Goal: Complete application form

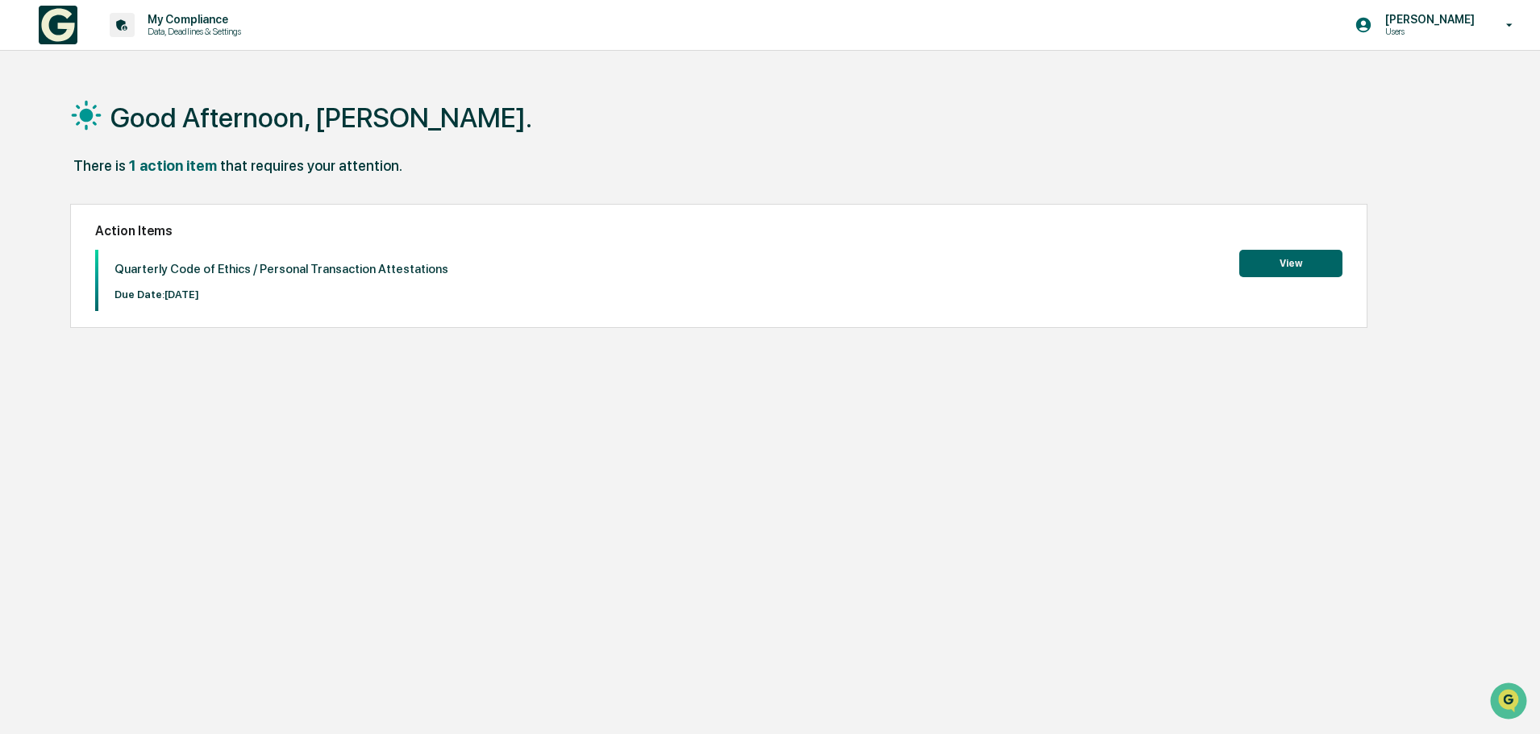
click at [1279, 260] on button "View" at bounding box center [1290, 263] width 103 height 27
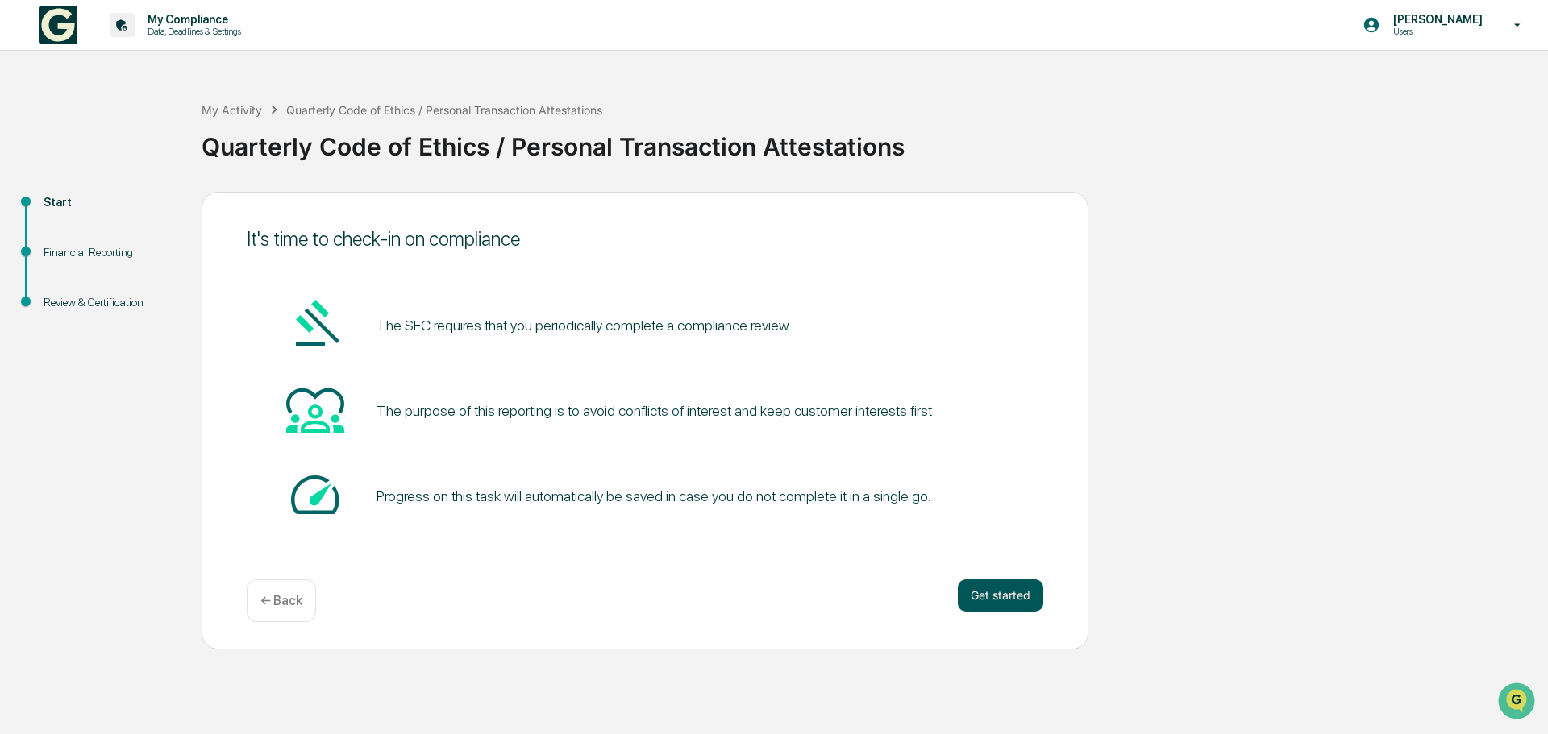
click at [978, 589] on button "Get started" at bounding box center [1000, 596] width 85 height 32
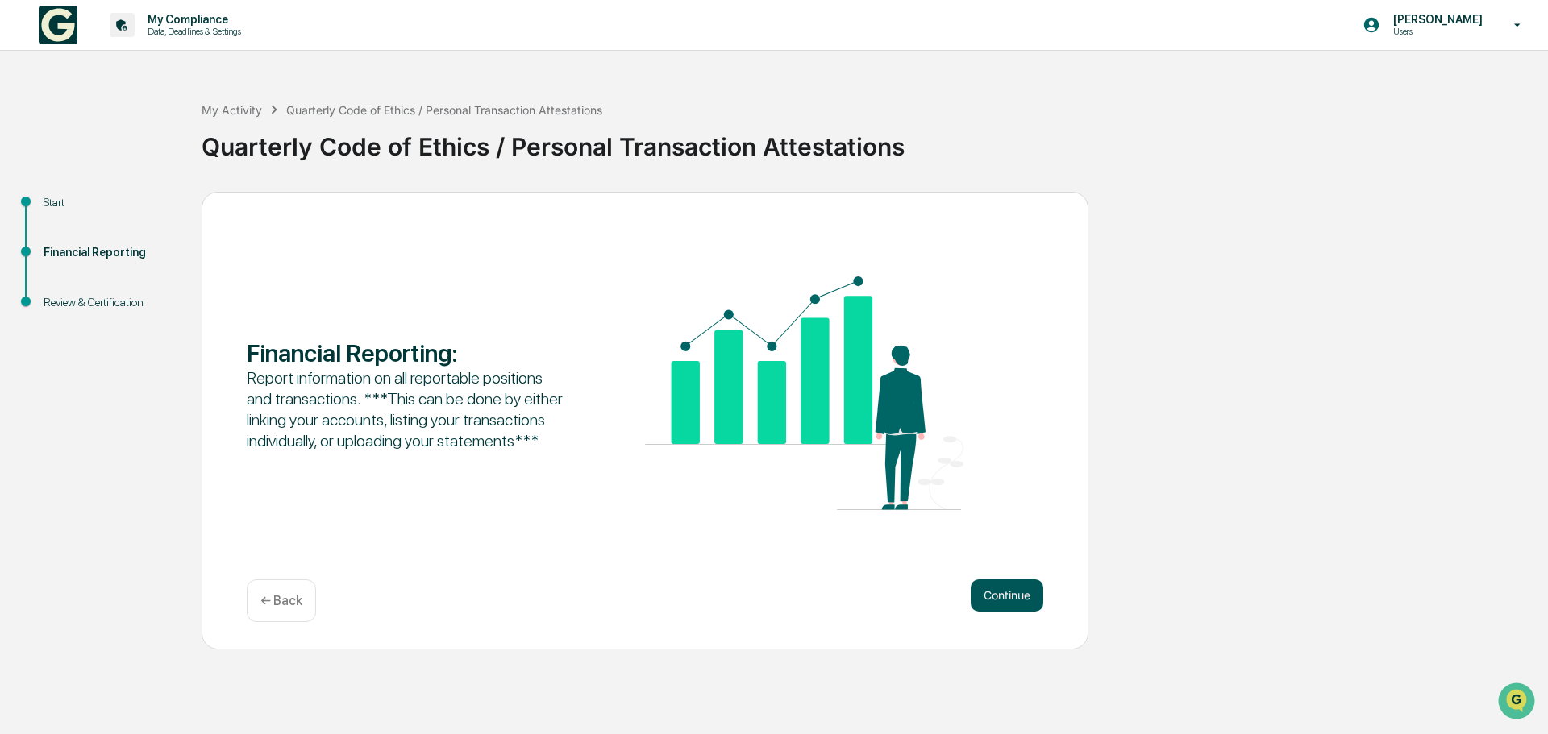
click at [988, 595] on button "Continue" at bounding box center [1007, 596] width 73 height 32
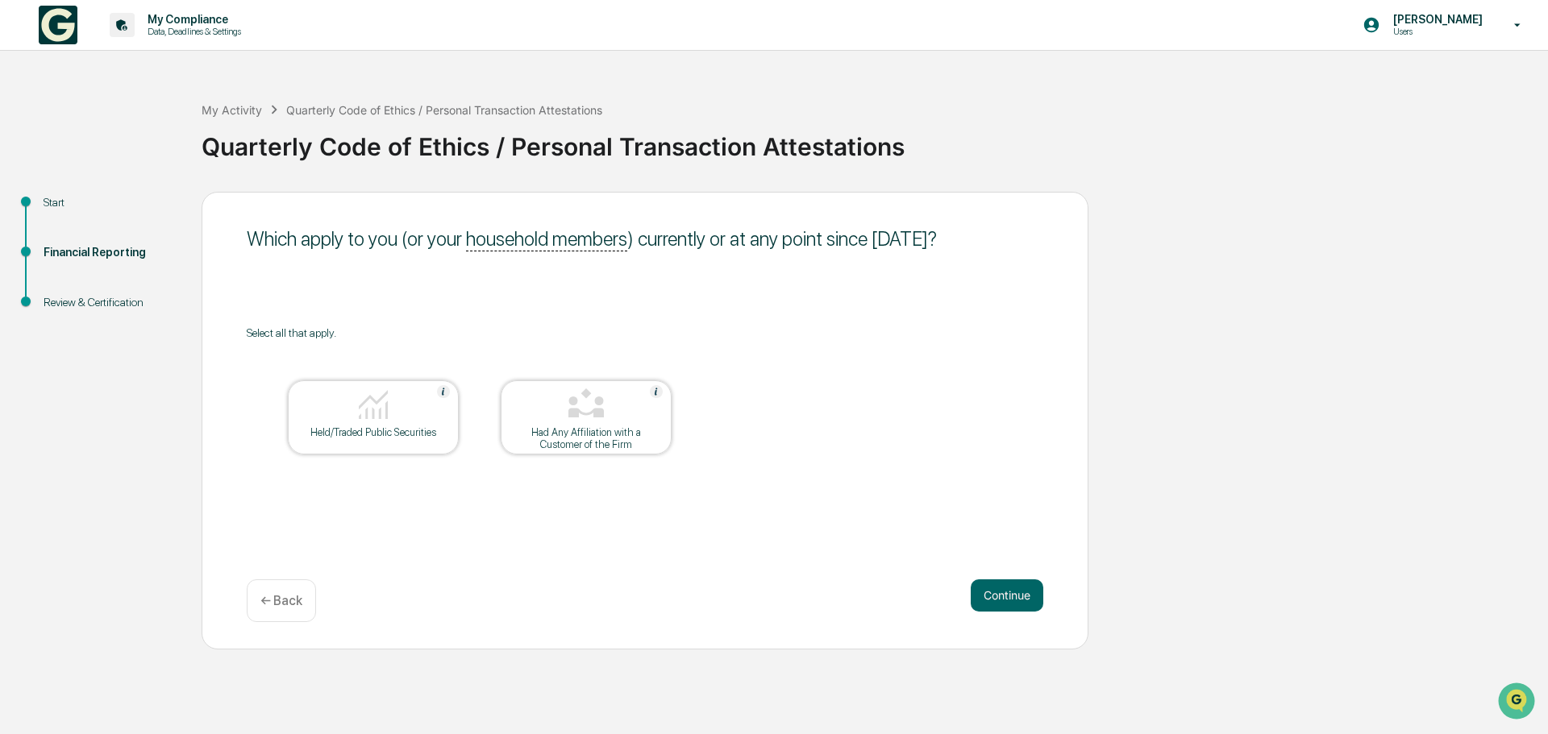
click at [382, 434] on div "Held/Traded Public Securities" at bounding box center [373, 432] width 145 height 12
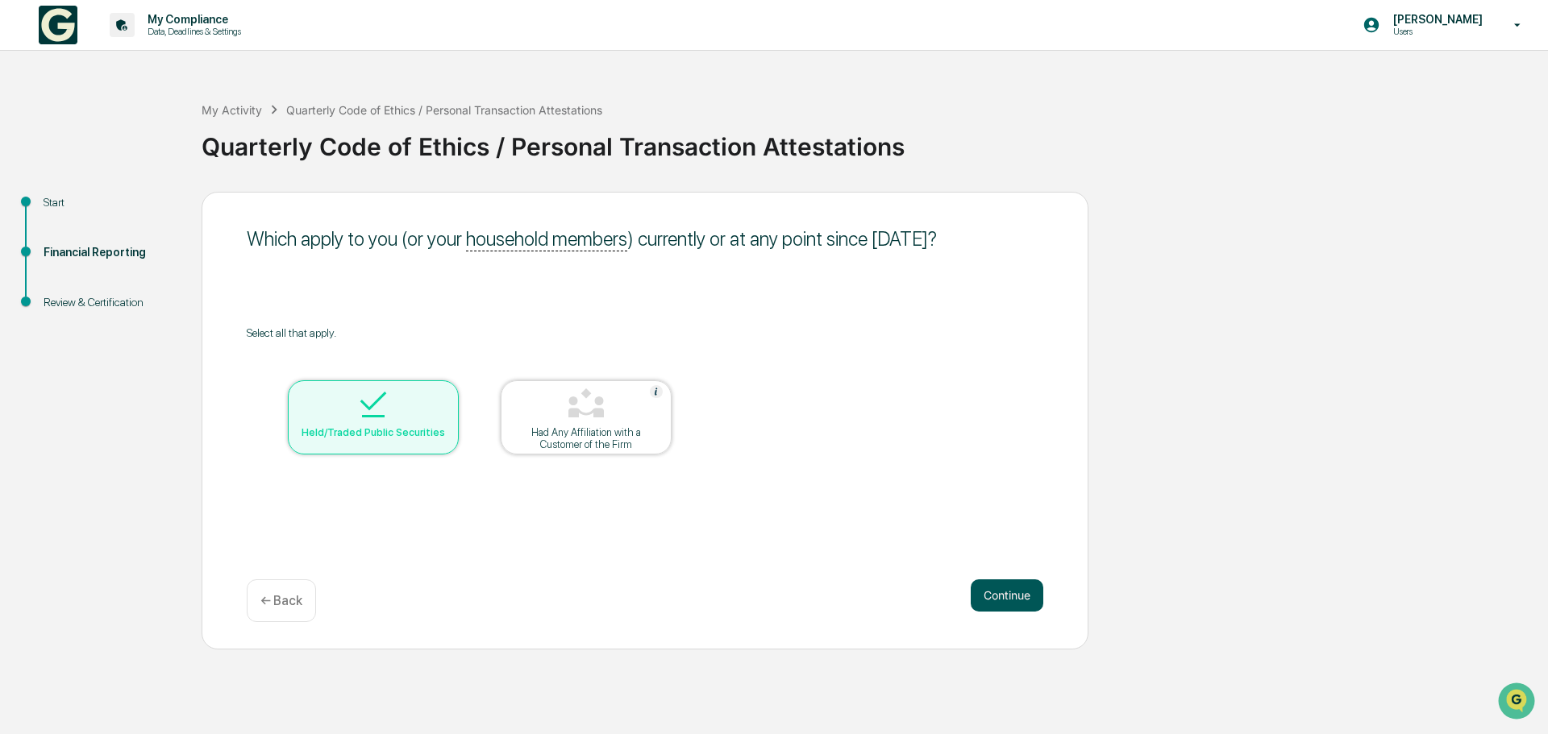
click at [1008, 593] on button "Continue" at bounding box center [1007, 596] width 73 height 32
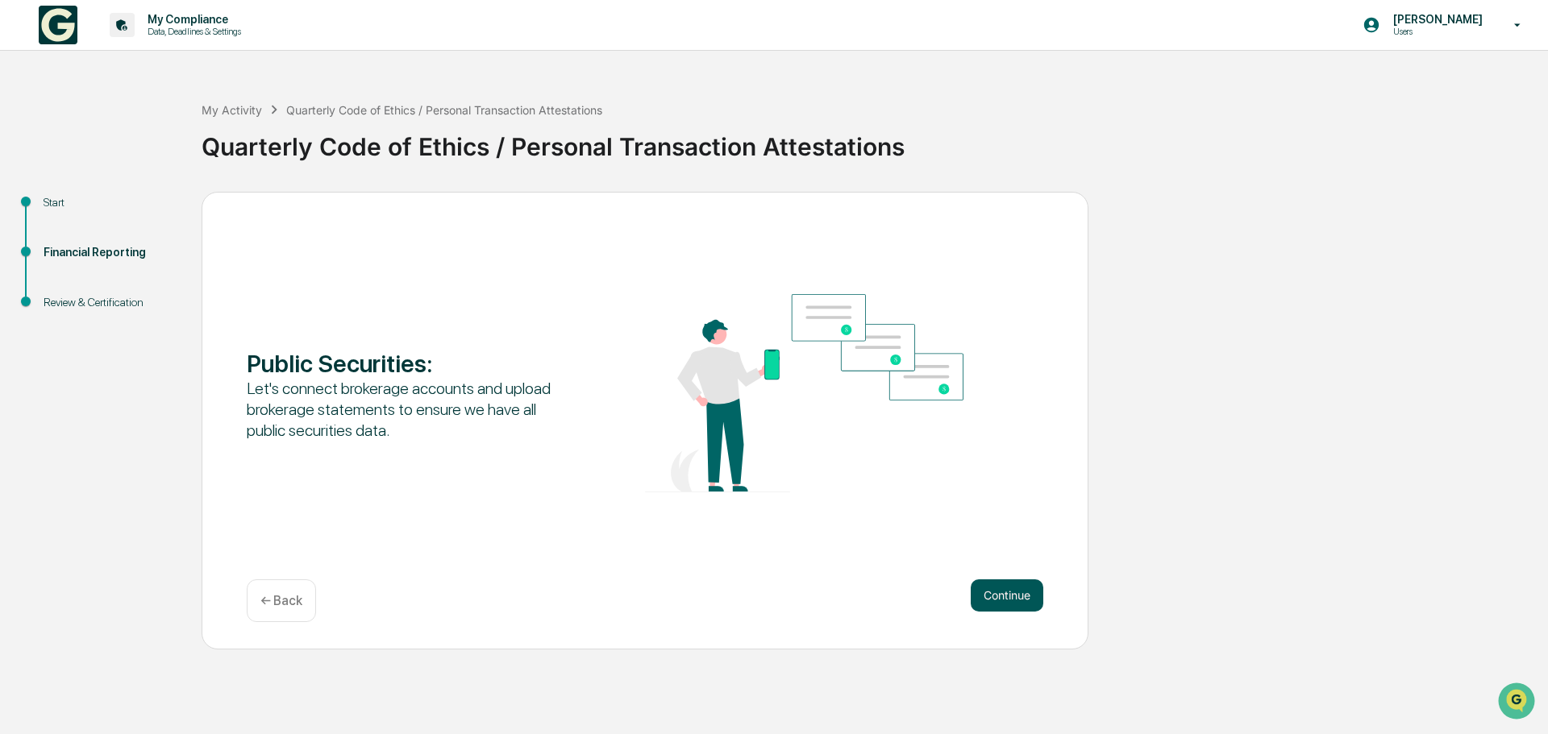
click at [1009, 607] on button "Continue" at bounding box center [1007, 596] width 73 height 32
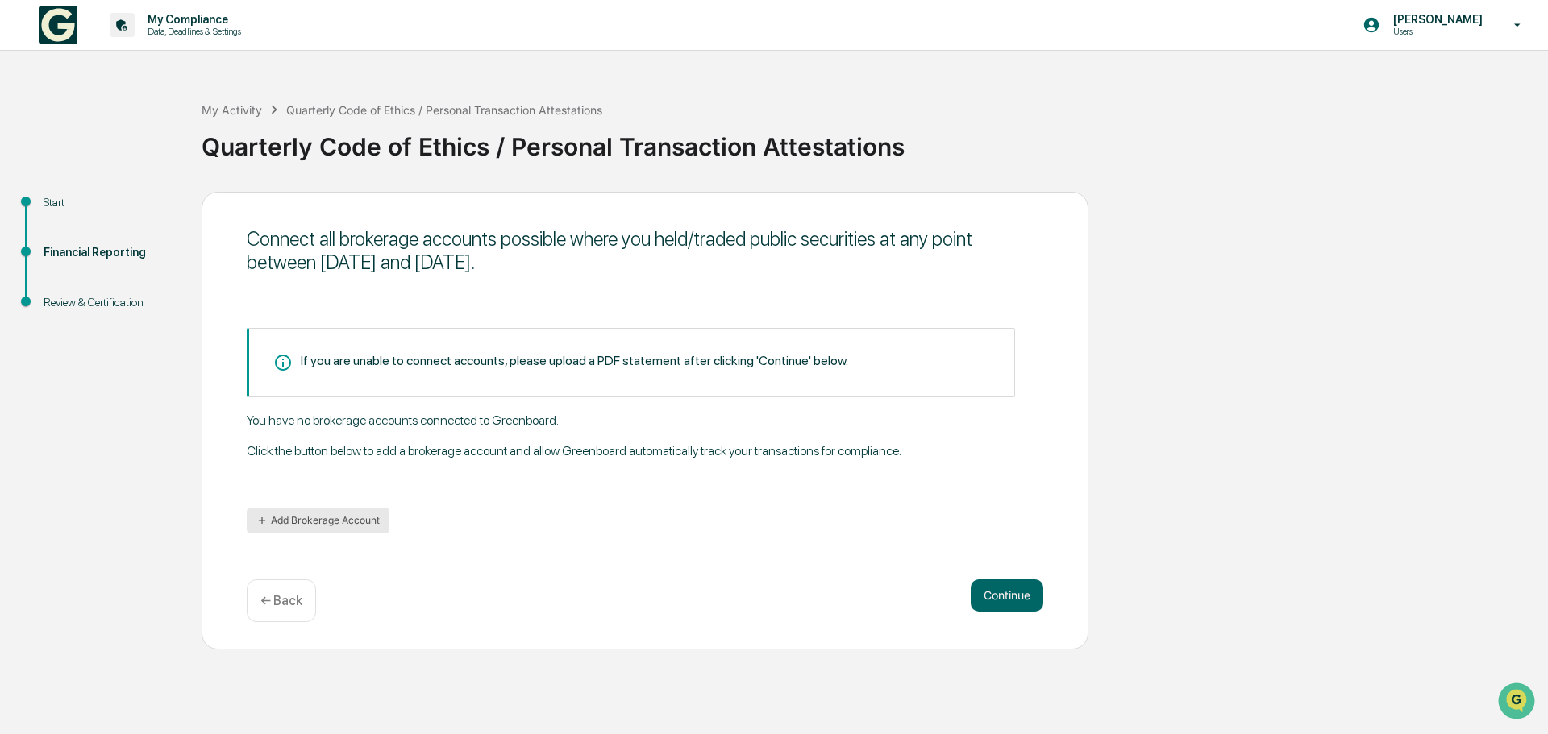
click at [259, 519] on icon "button" at bounding box center [261, 520] width 11 height 11
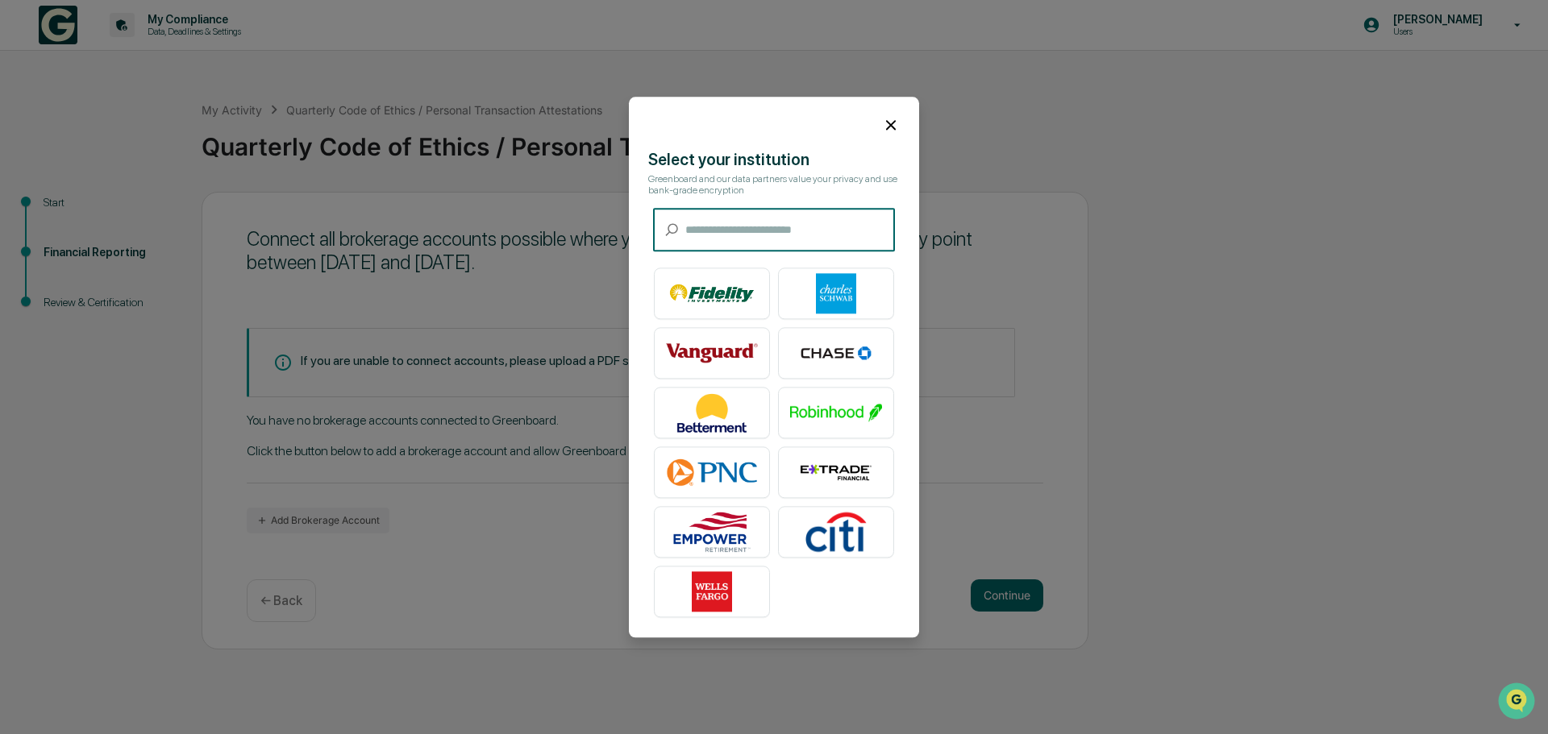
click at [786, 225] on input "text" at bounding box center [790, 230] width 210 height 43
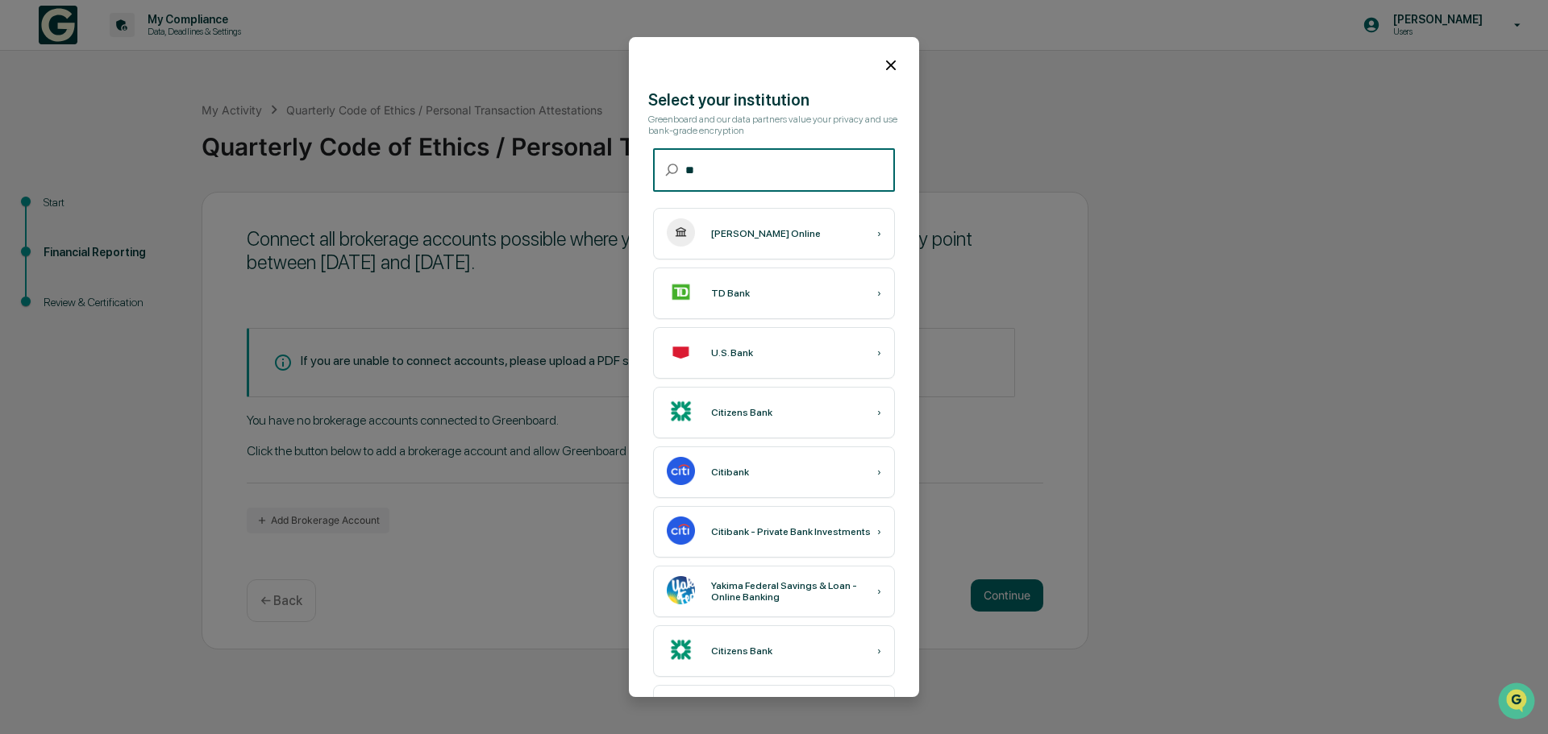
type input "**"
click at [788, 226] on div "[PERSON_NAME] Online ›" at bounding box center [774, 234] width 242 height 52
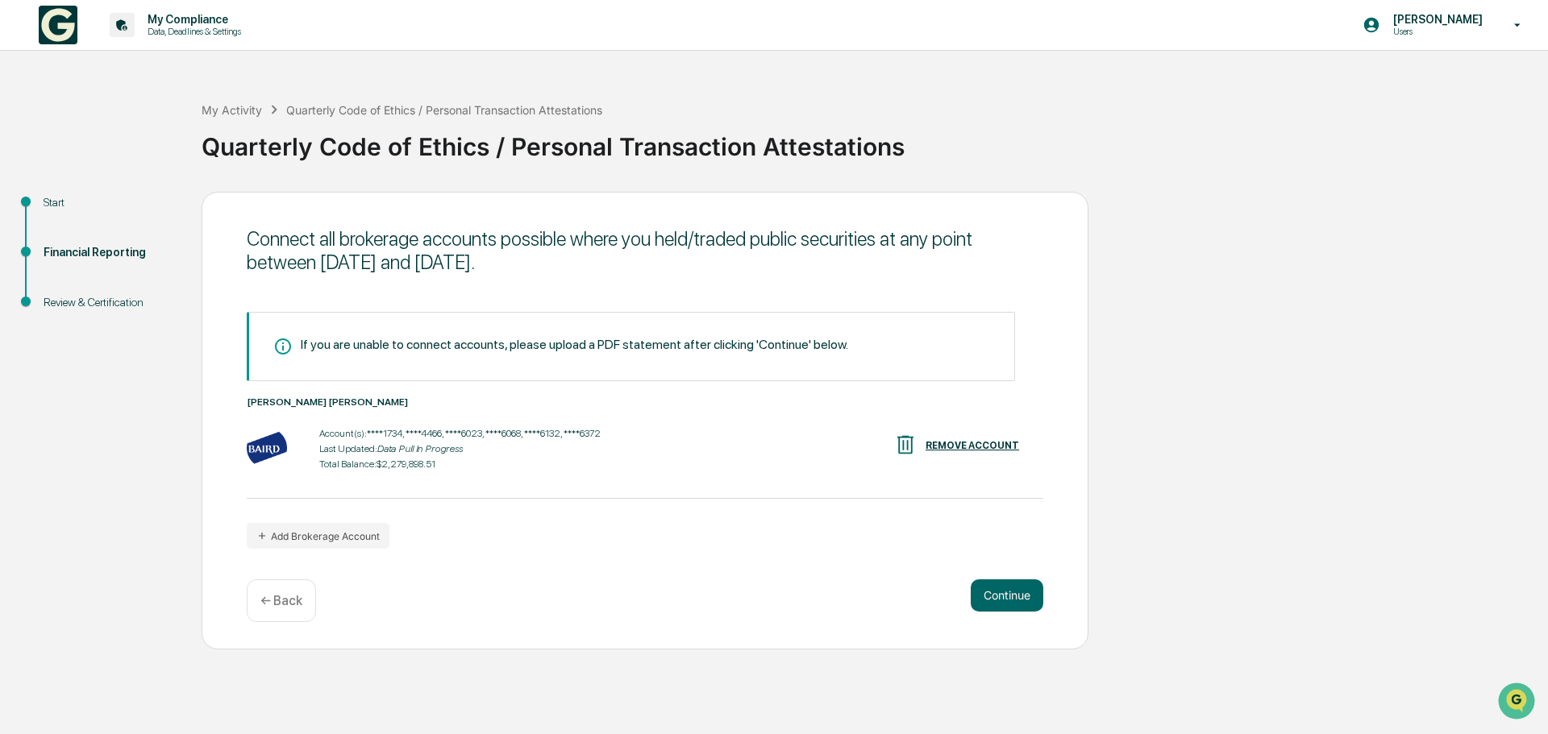
click at [312, 340] on div "If you are unable to connect accounts, please upload a PDF statement after clic…" at bounding box center [574, 344] width 547 height 15
click at [401, 351] on div "If you are unable to connect accounts, please upload a PDF statement after clic…" at bounding box center [574, 344] width 547 height 15
click at [990, 597] on button "Continue" at bounding box center [1007, 596] width 73 height 32
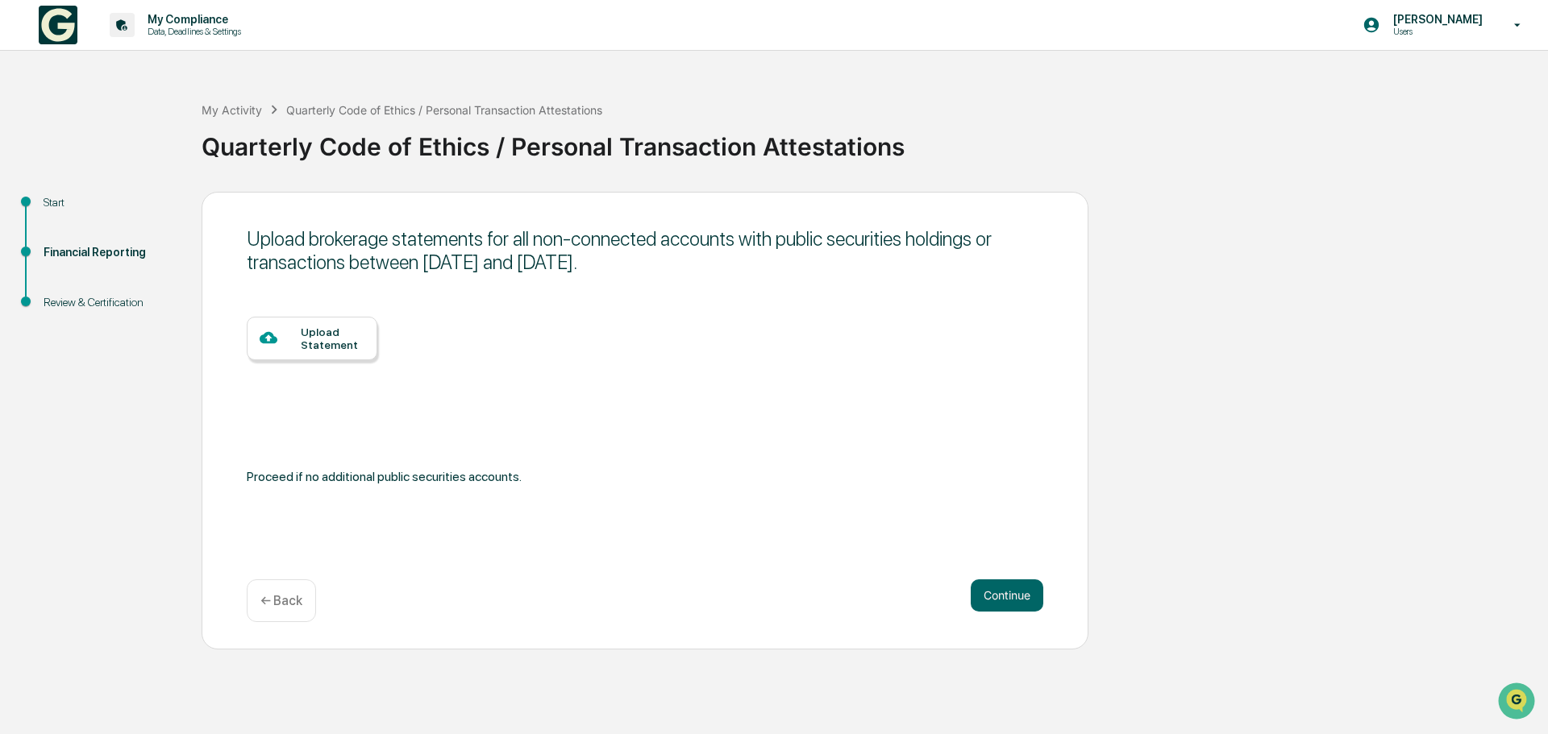
click at [336, 338] on div "Upload Statement" at bounding box center [333, 339] width 64 height 26
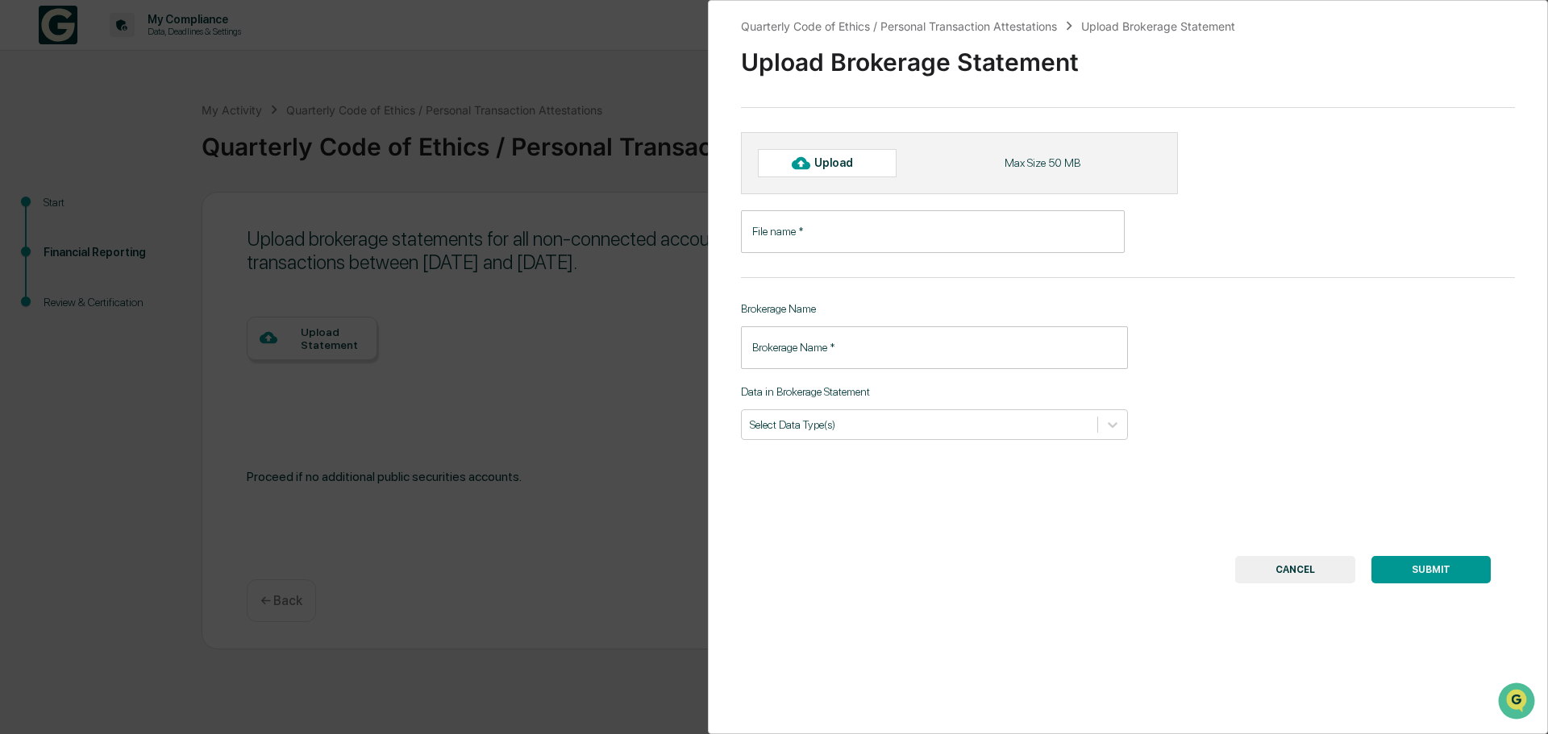
click at [822, 239] on input "File name   *" at bounding box center [933, 231] width 384 height 43
click at [820, 165] on div "Upload" at bounding box center [840, 162] width 52 height 13
type input "**********"
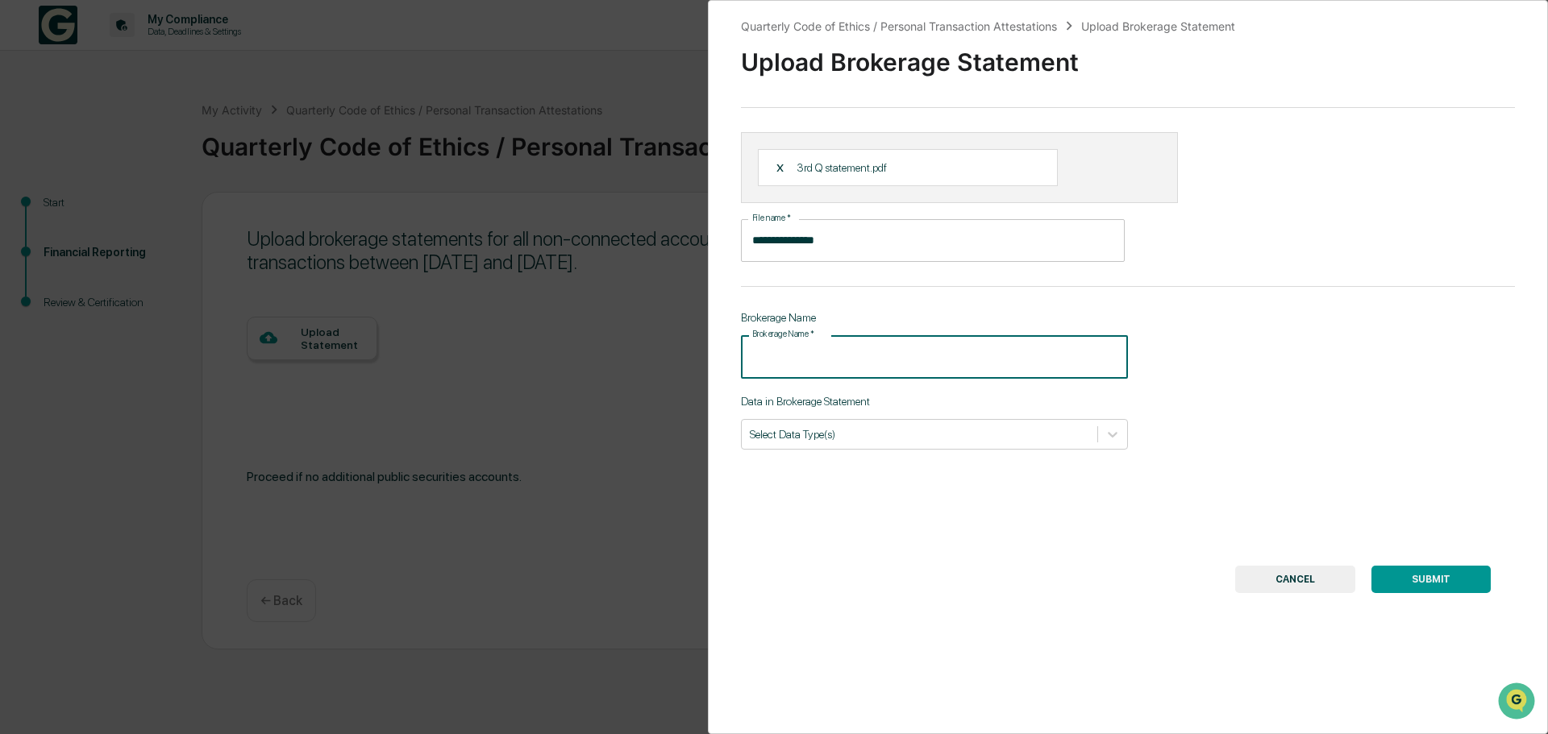
click at [833, 357] on input "Brokerage Name   *" at bounding box center [934, 356] width 387 height 43
type input "**********"
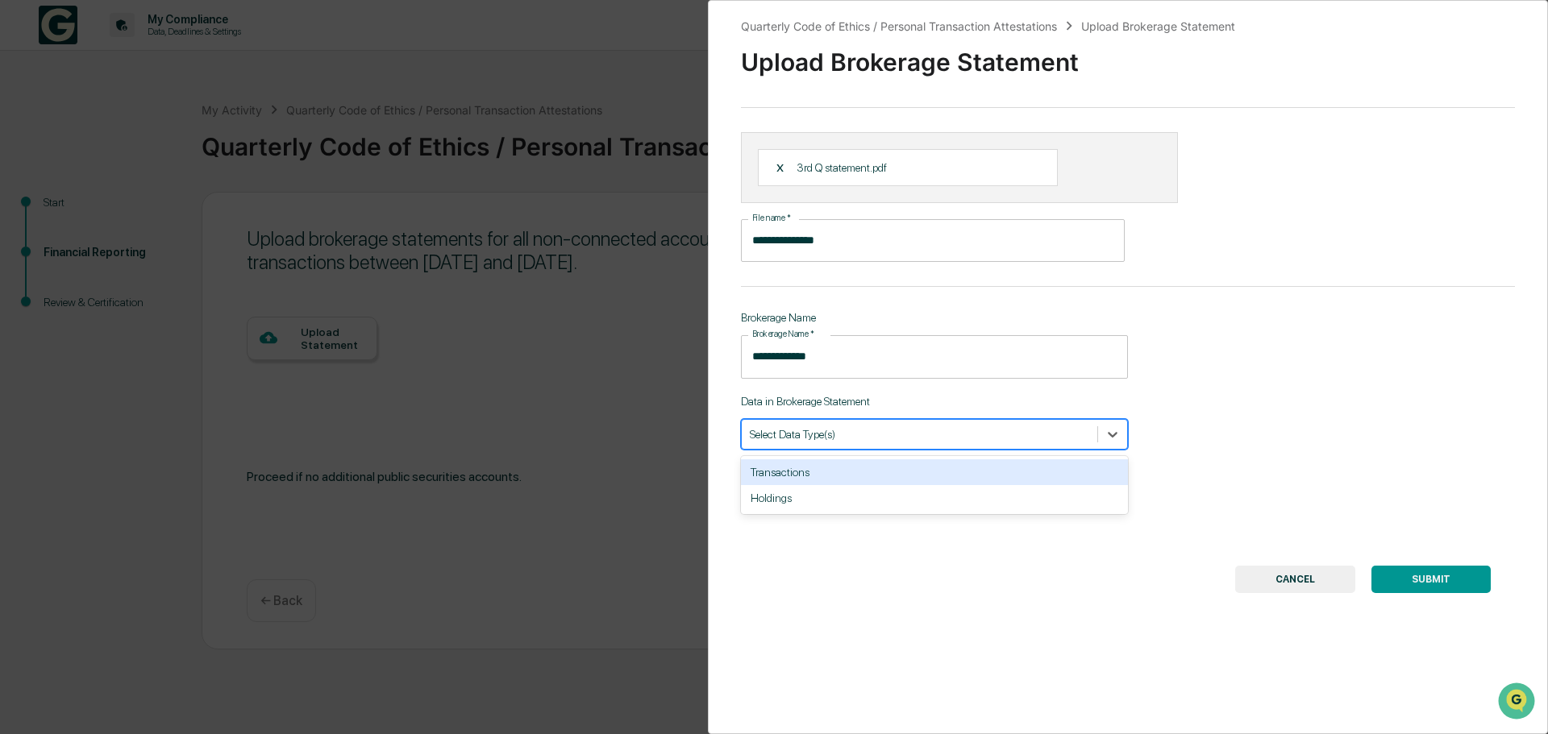
click at [846, 431] on div at bounding box center [919, 433] width 339 height 15
click at [839, 471] on div "Transactions" at bounding box center [934, 472] width 387 height 26
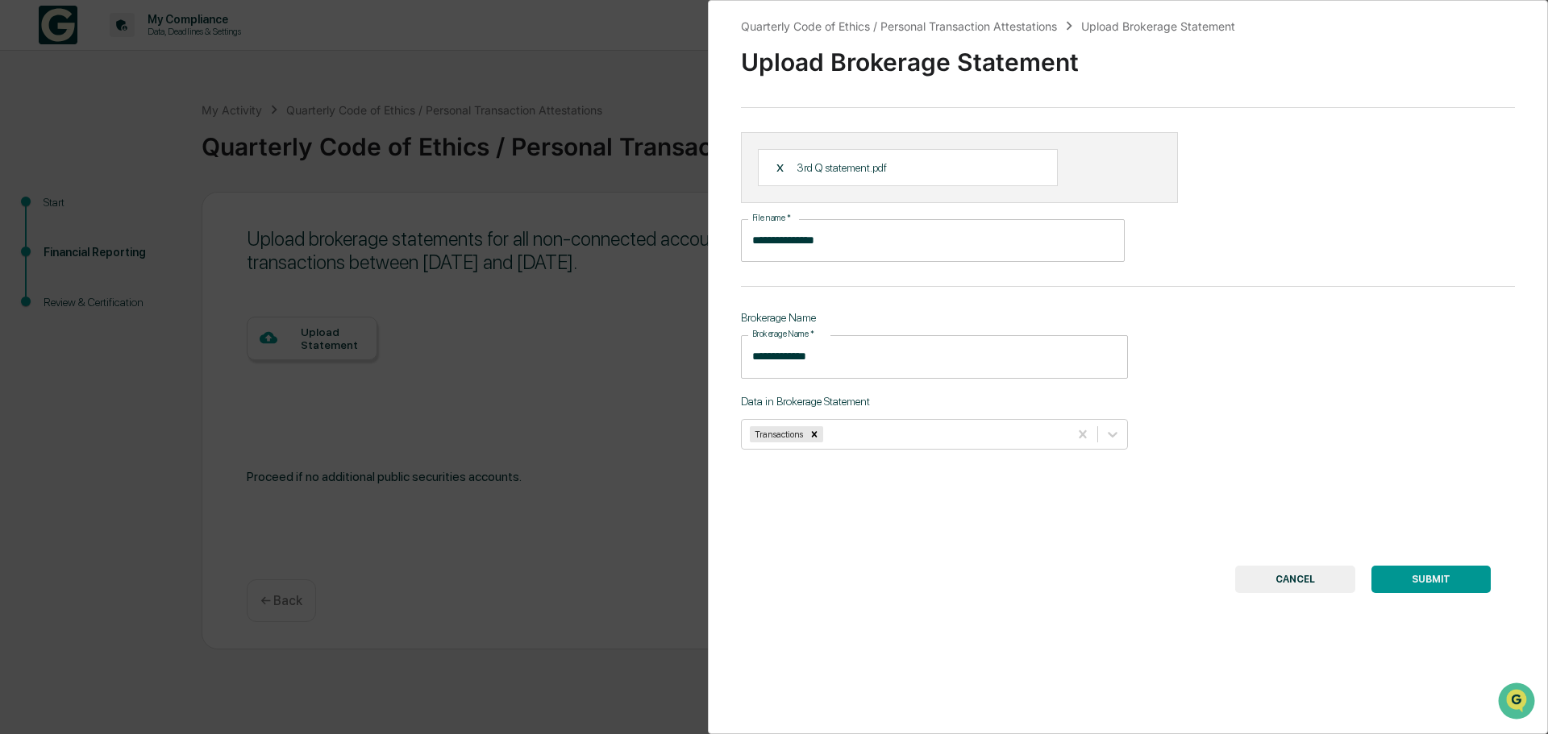
click at [1374, 566] on button "SUBMIT" at bounding box center [1430, 579] width 119 height 27
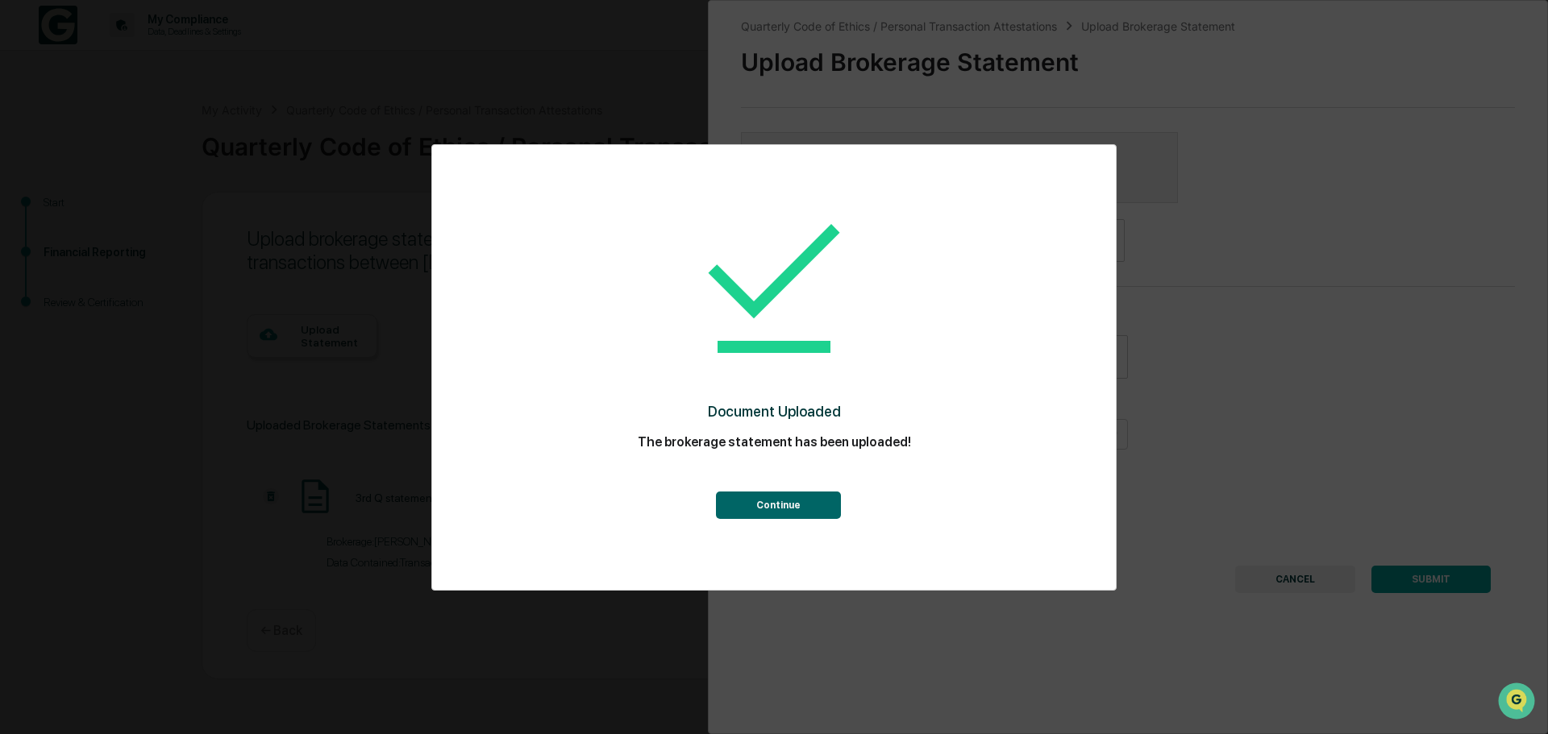
click at [782, 510] on button "Continue" at bounding box center [778, 505] width 125 height 27
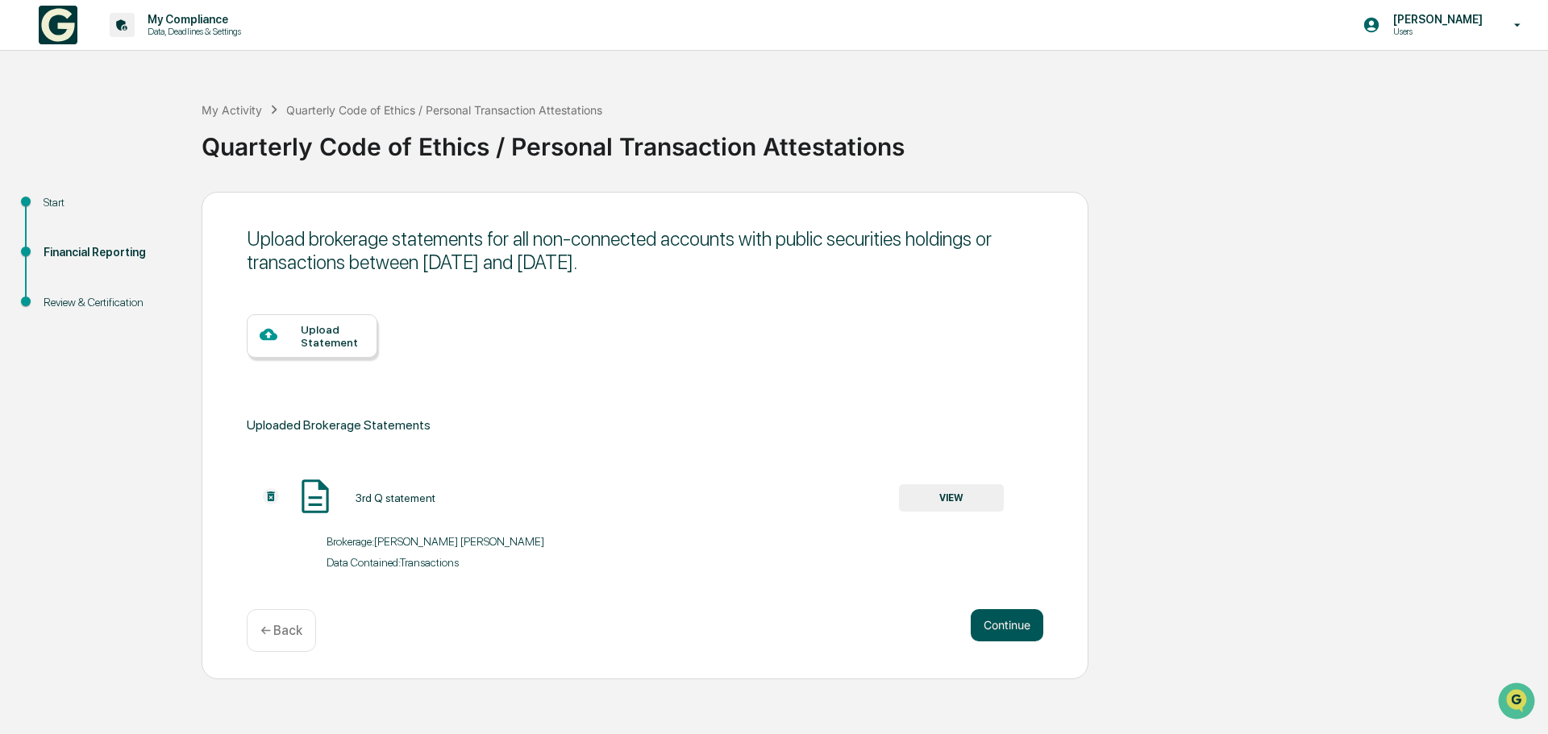
click at [1008, 617] on button "Continue" at bounding box center [1007, 625] width 73 height 32
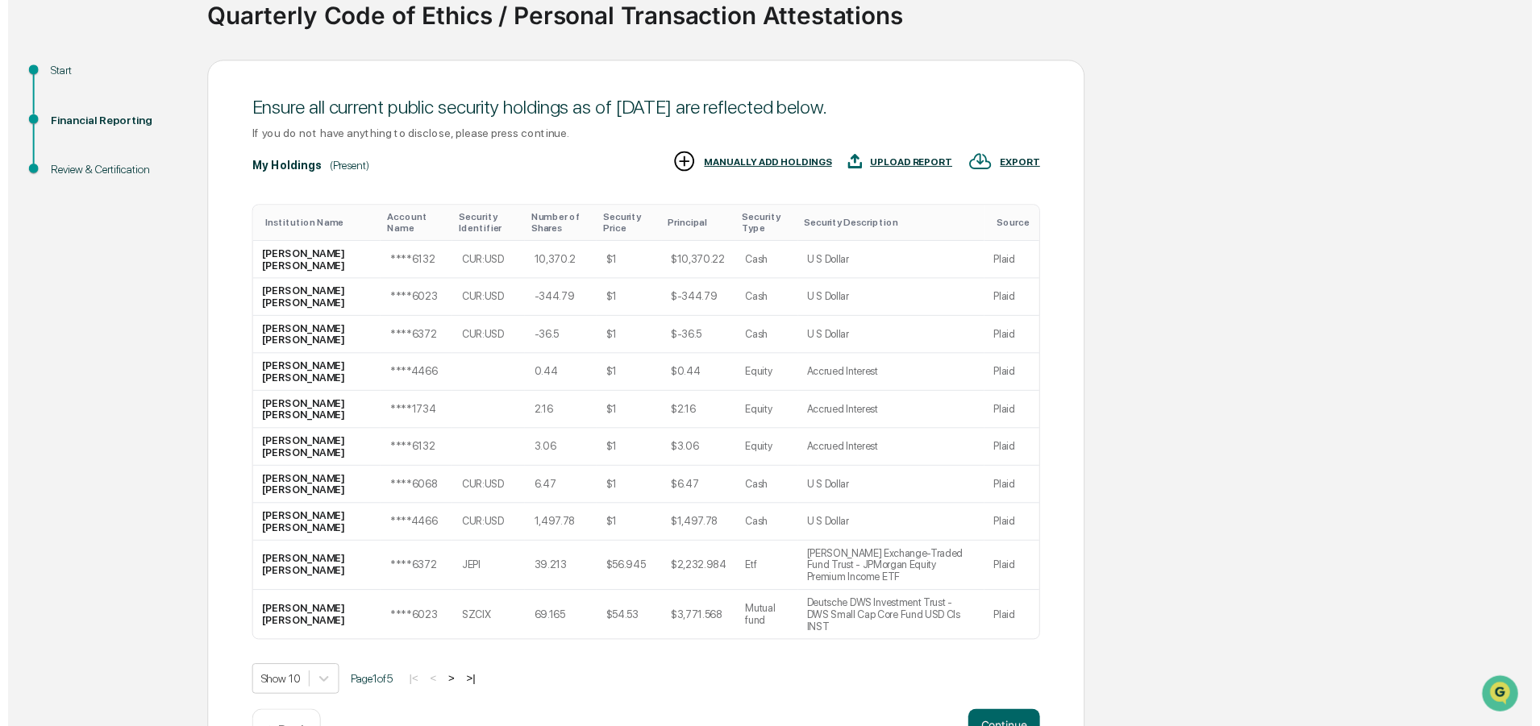
scroll to position [160, 0]
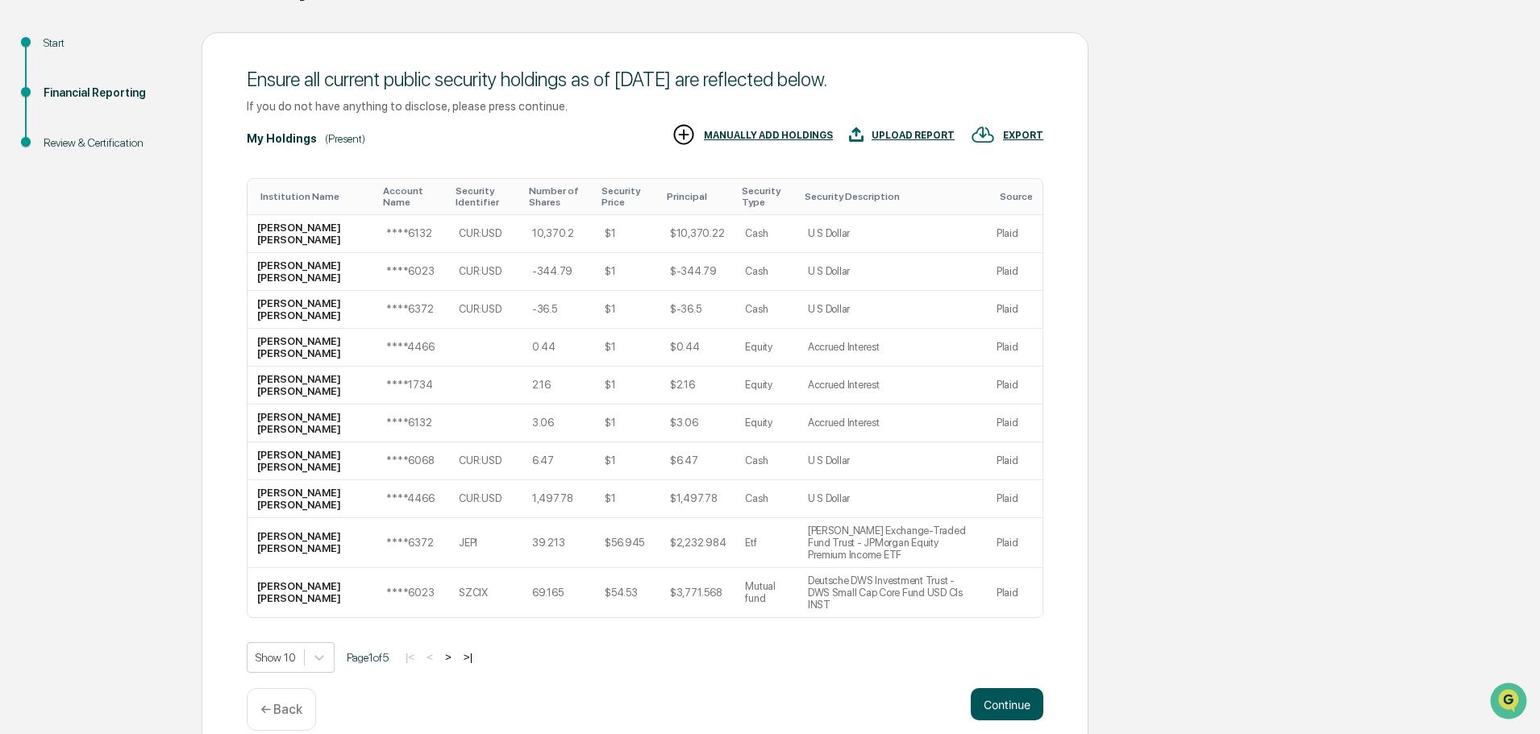
click at [1013, 688] on button "Continue" at bounding box center [1007, 704] width 73 height 32
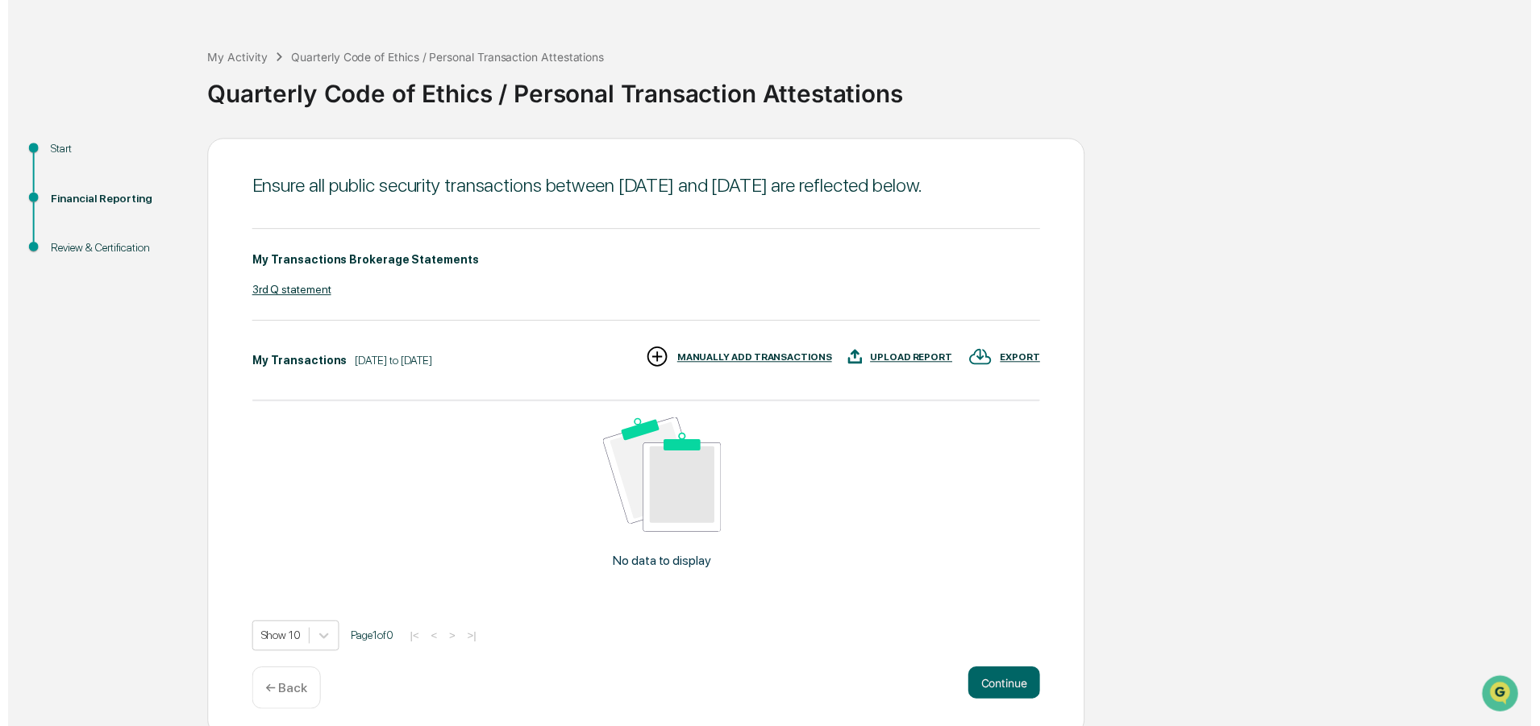
scroll to position [85, 0]
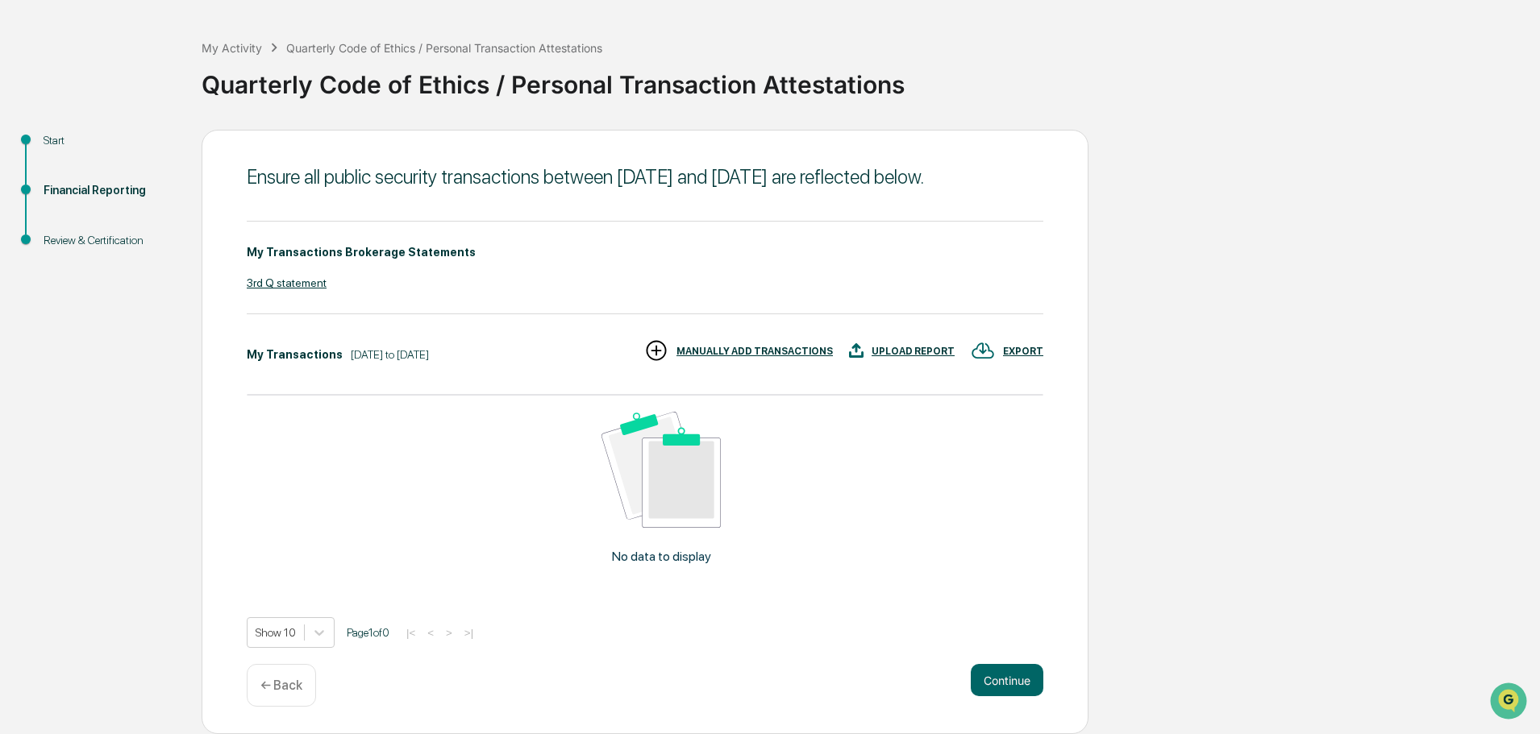
click at [279, 284] on div "3rd Q statement" at bounding box center [645, 282] width 796 height 13
click at [1015, 678] on button "Continue" at bounding box center [1007, 680] width 73 height 32
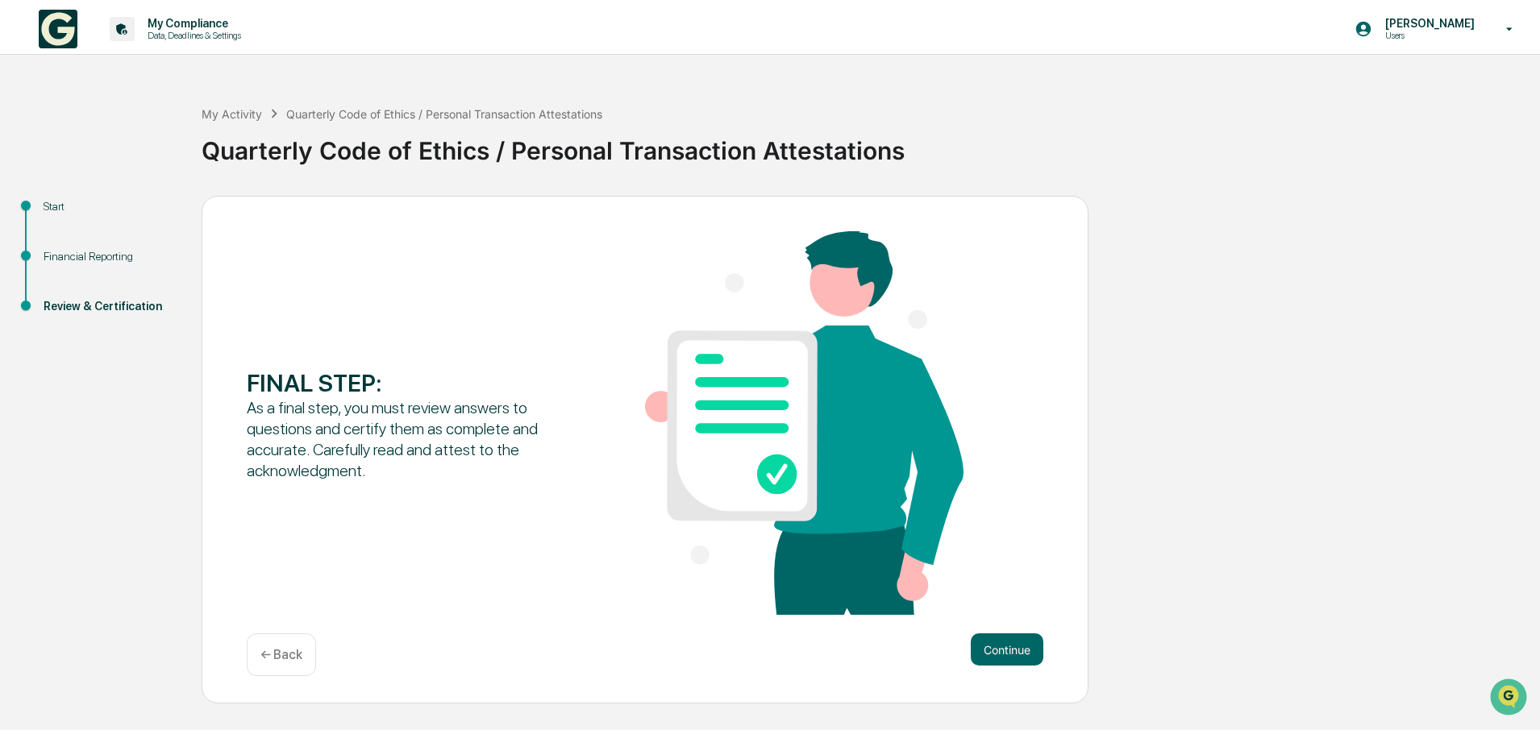
scroll to position [0, 0]
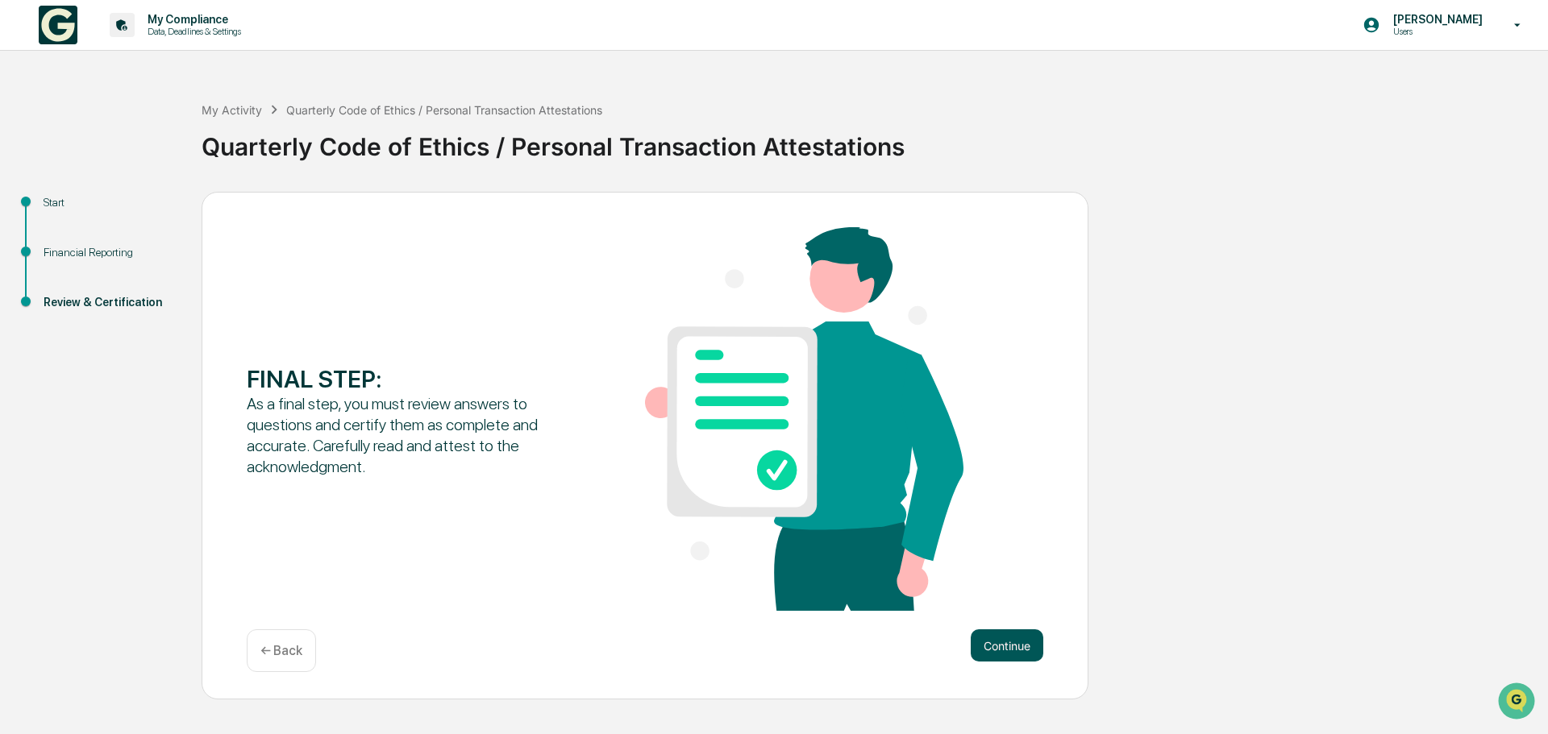
click at [996, 639] on button "Continue" at bounding box center [1007, 646] width 73 height 32
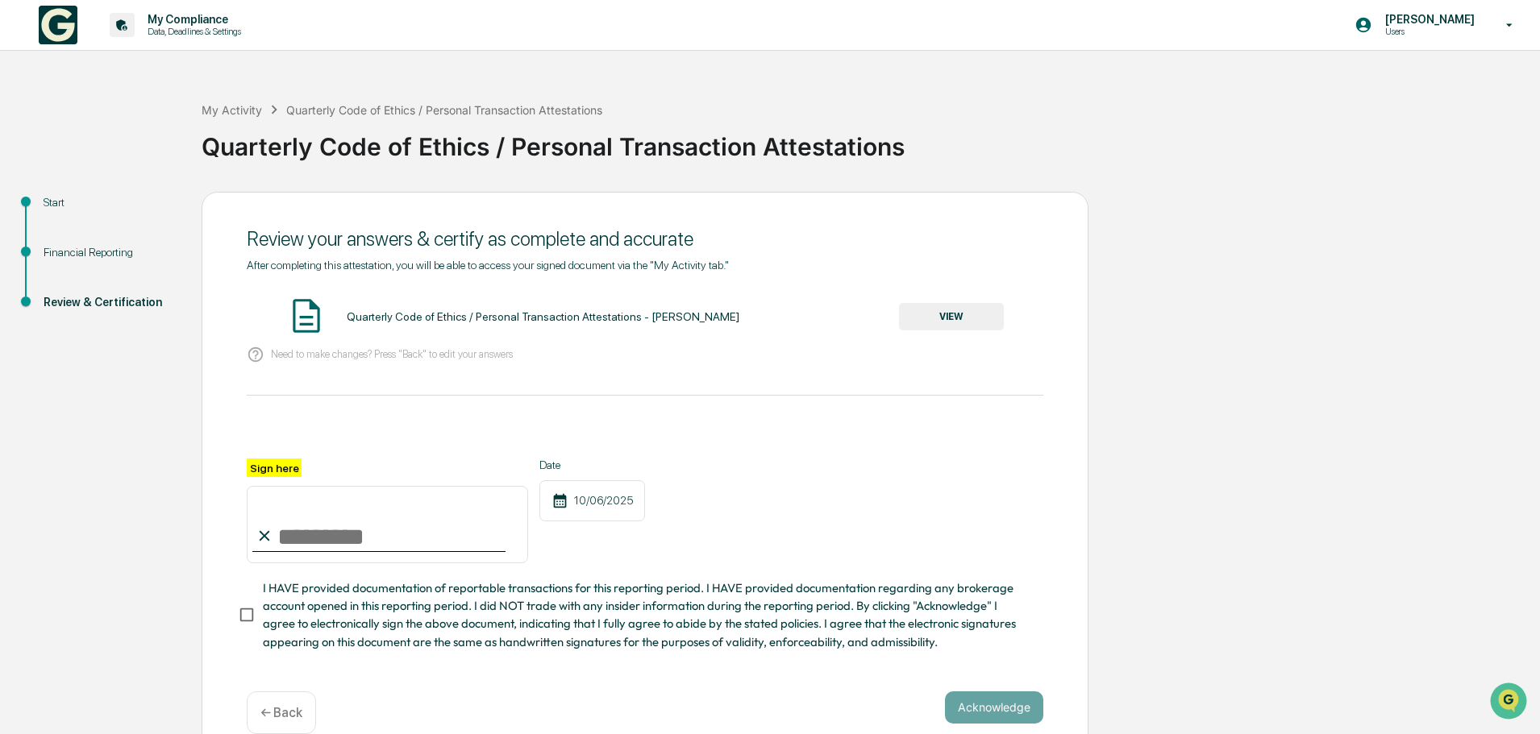
click at [963, 313] on button "VIEW" at bounding box center [951, 316] width 105 height 27
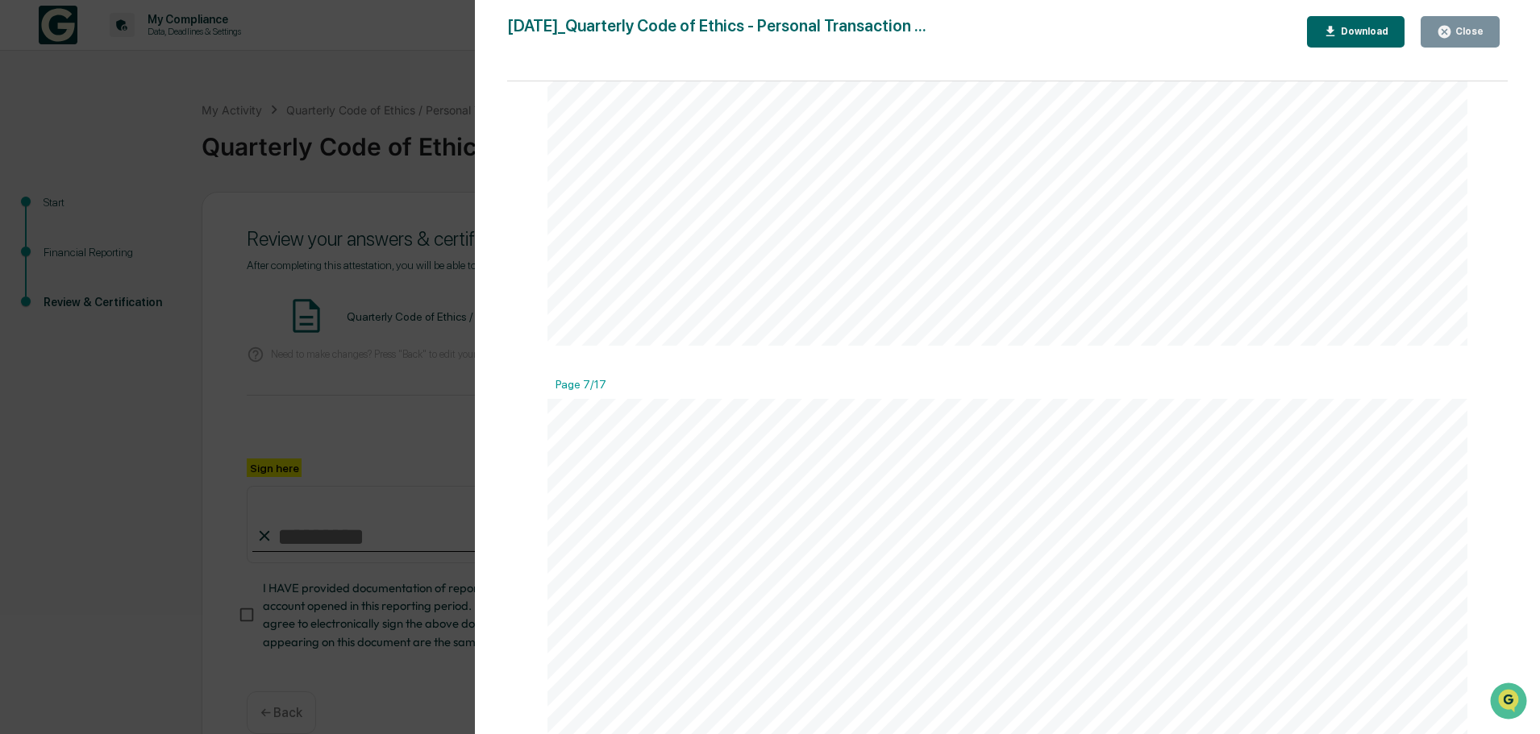
scroll to position [7739, 0]
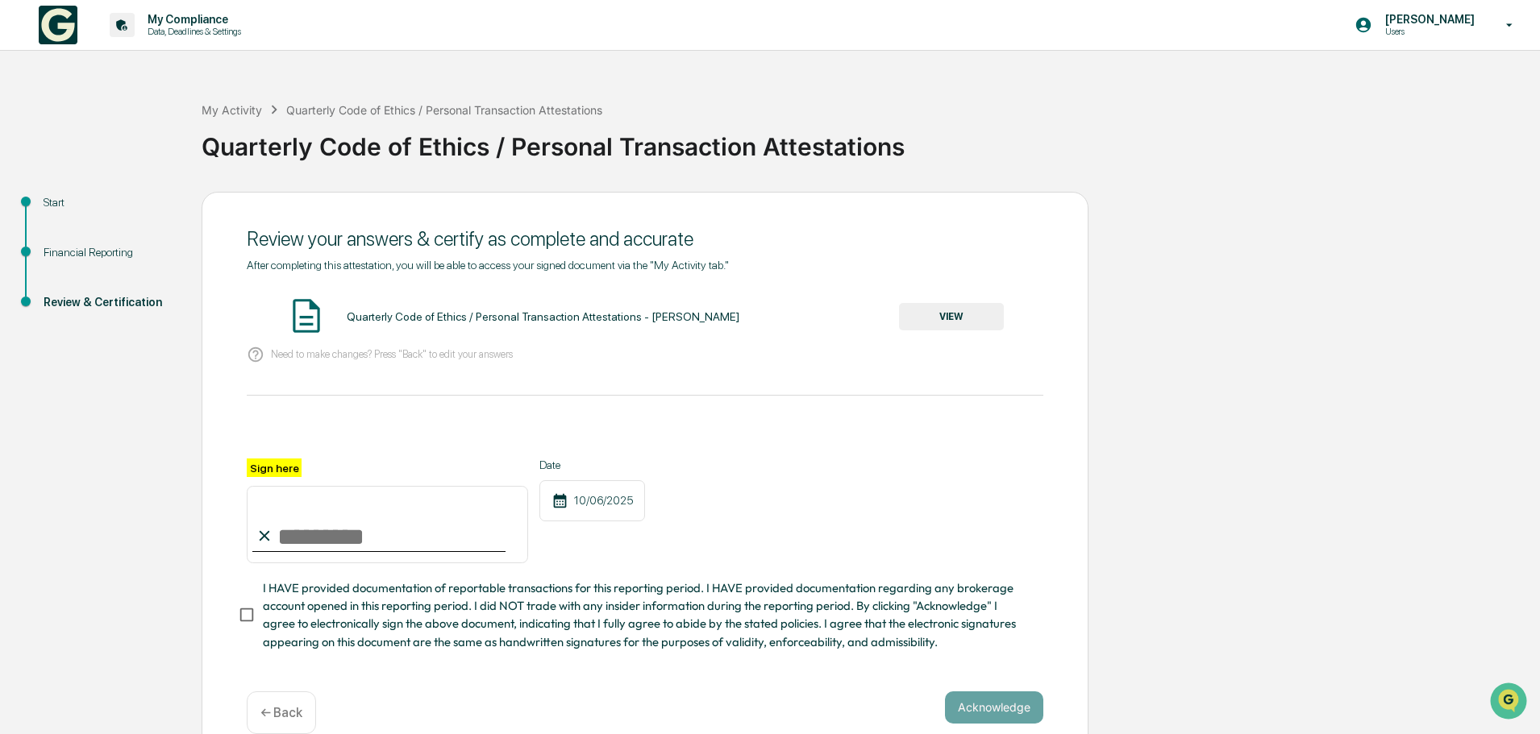
click at [270, 512] on input "Sign here" at bounding box center [387, 524] width 281 height 77
type input "**********"
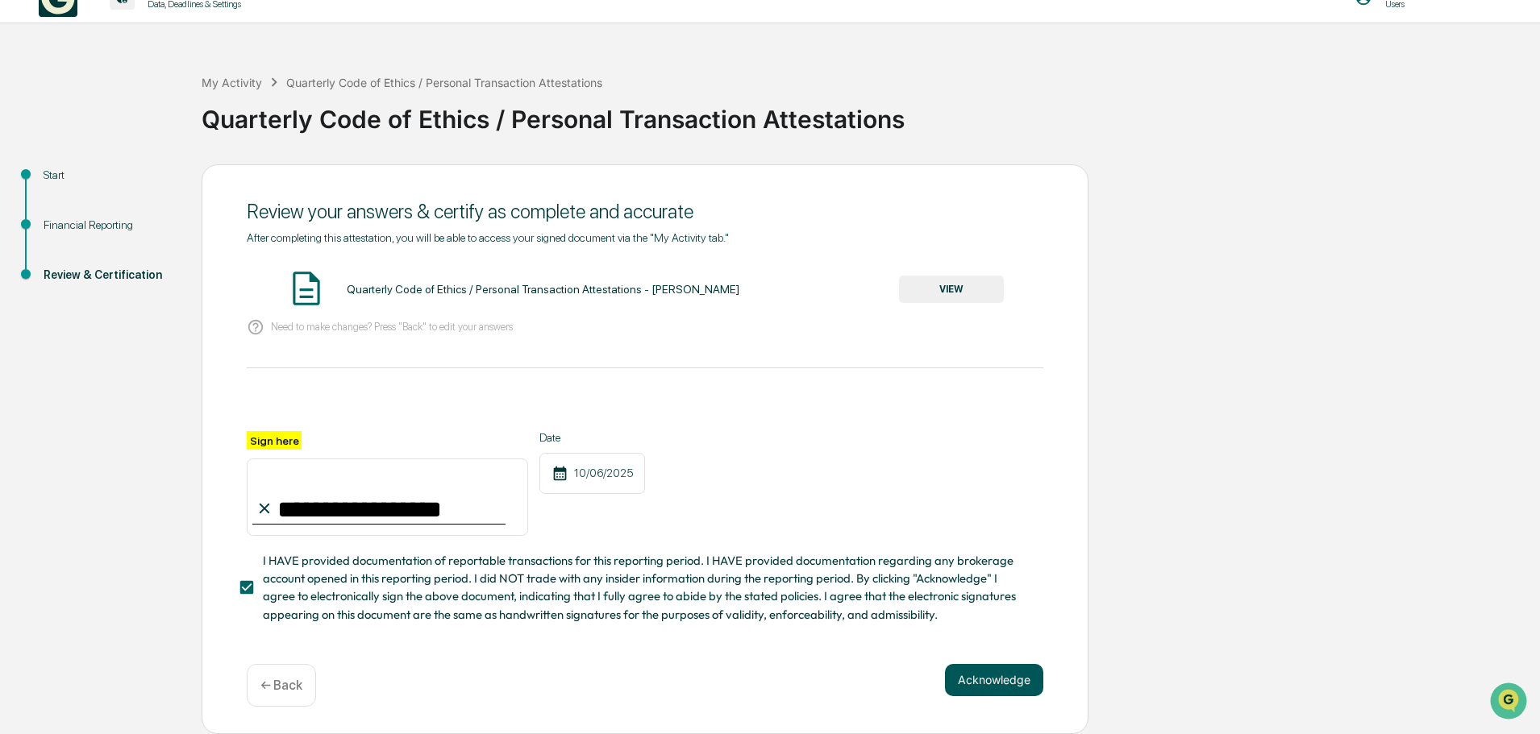
click at [1016, 685] on button "Acknowledge" at bounding box center [994, 680] width 98 height 32
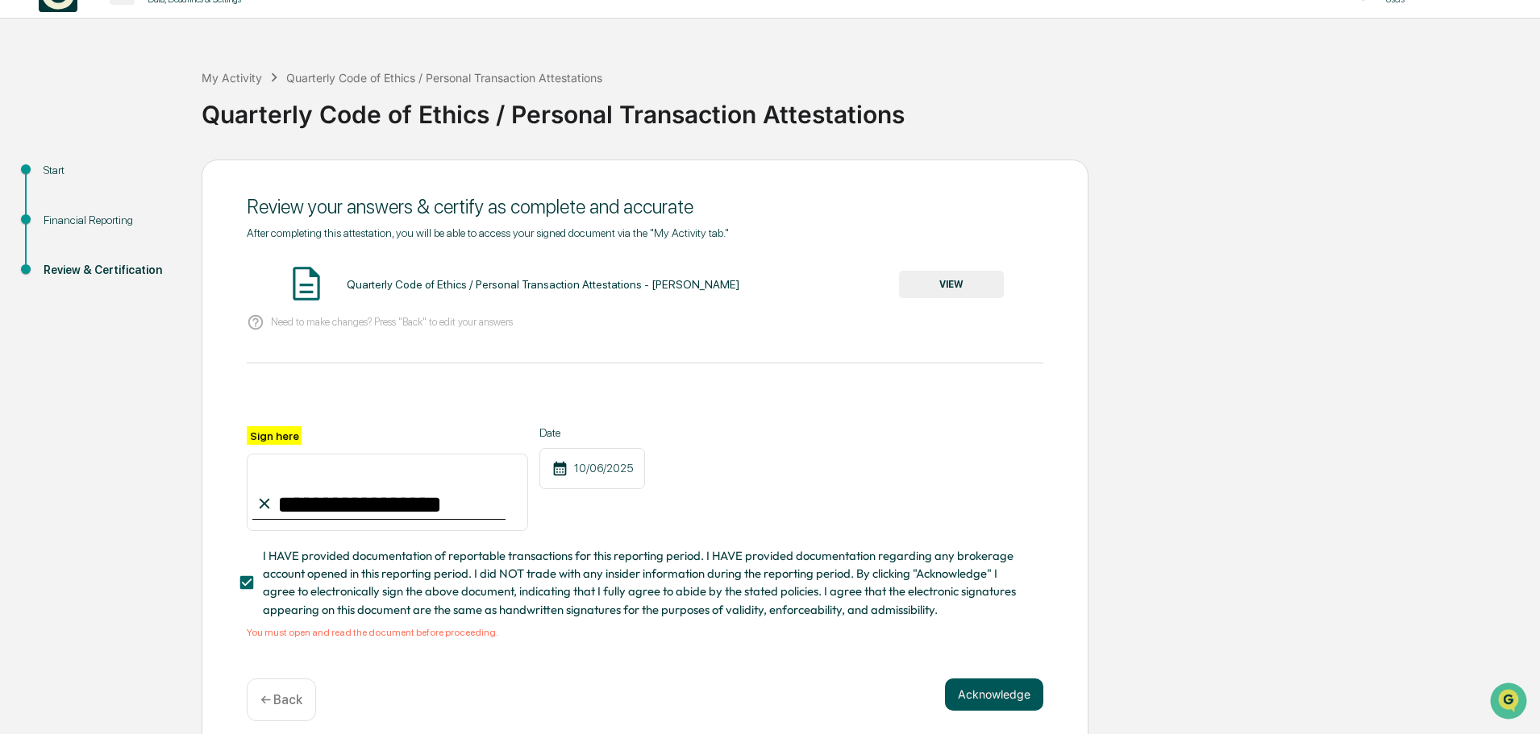
click at [1004, 691] on button "Acknowledge" at bounding box center [994, 695] width 98 height 32
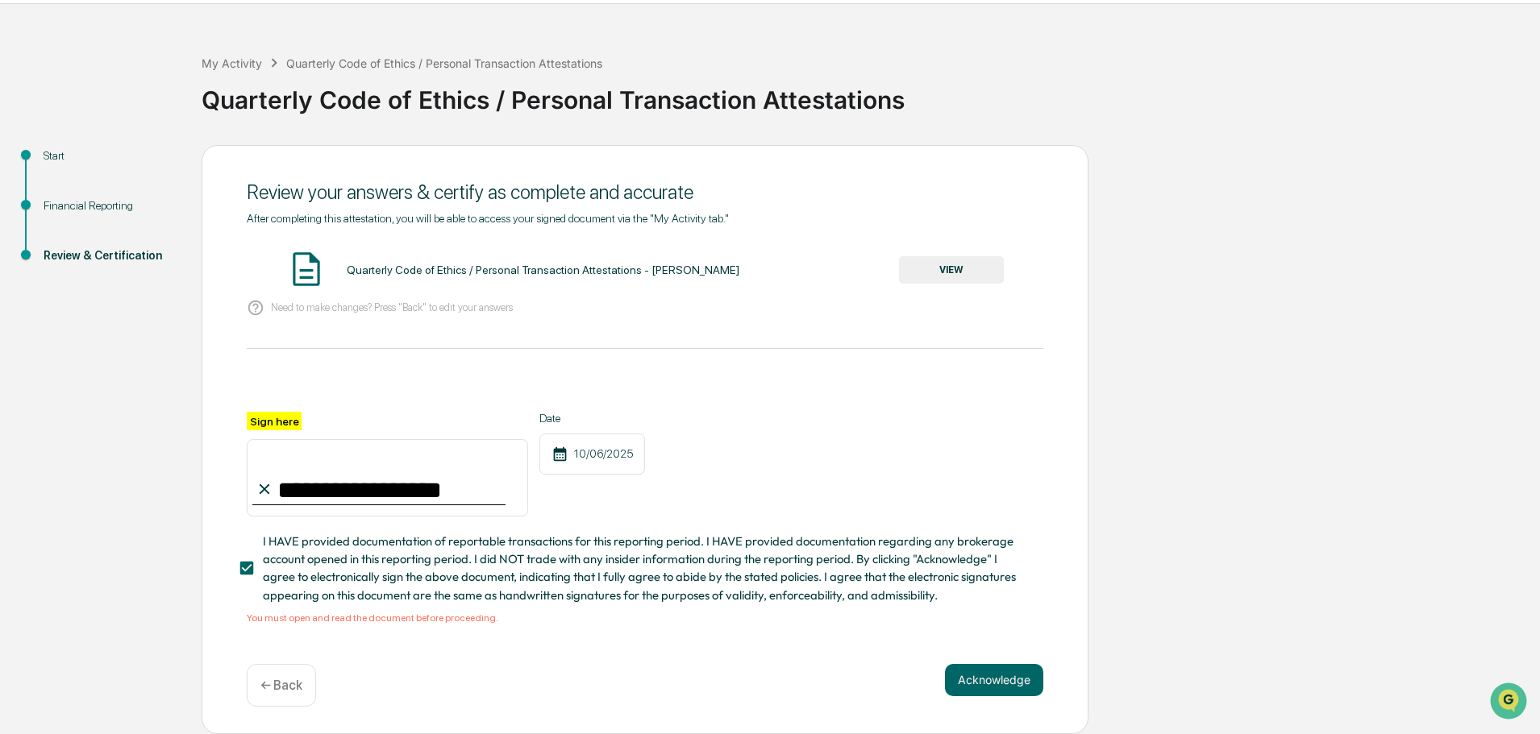
scroll to position [52, 0]
click at [413, 580] on span "I HAVE provided documentation of reportable transactions for this reporting per…" at bounding box center [646, 569] width 767 height 72
click at [918, 260] on button "VIEW" at bounding box center [951, 269] width 105 height 27
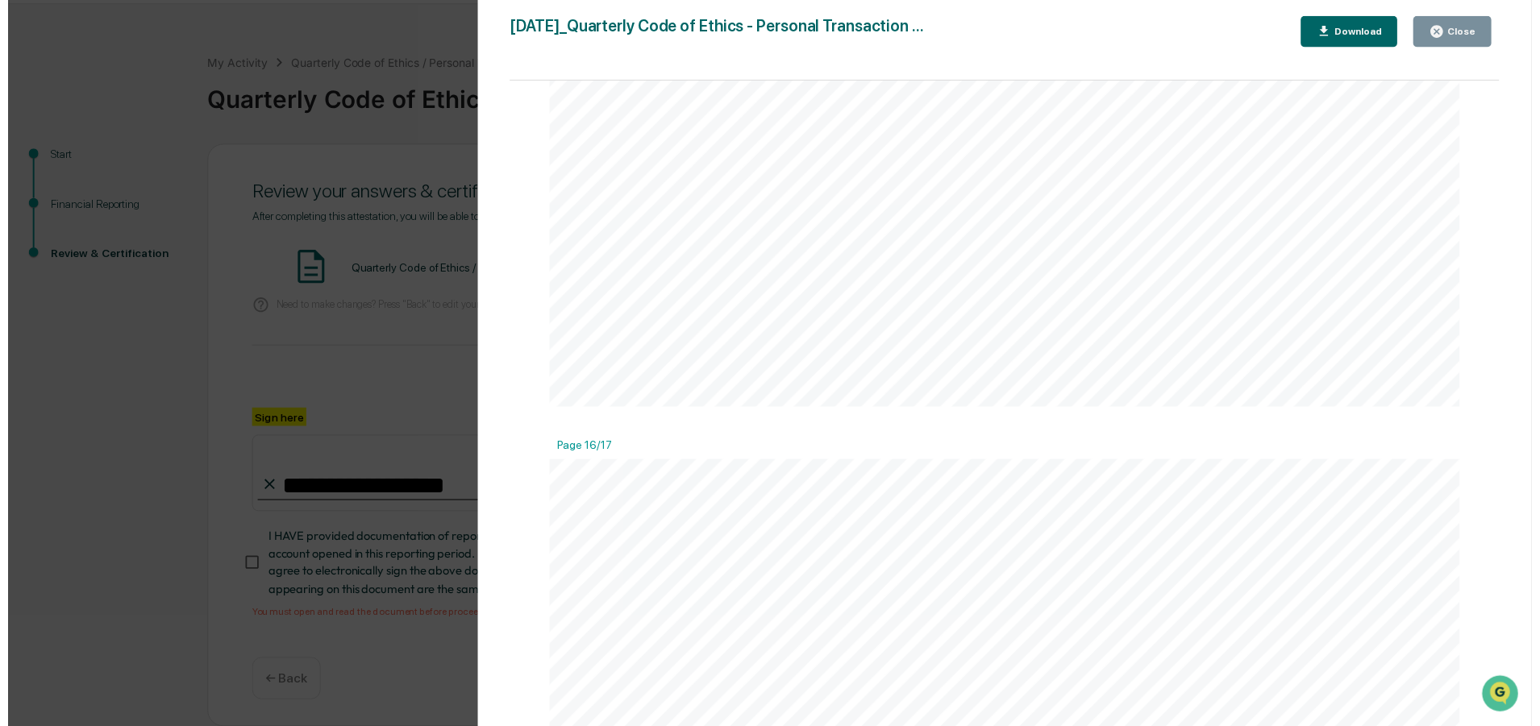
scroll to position [13704, 0]
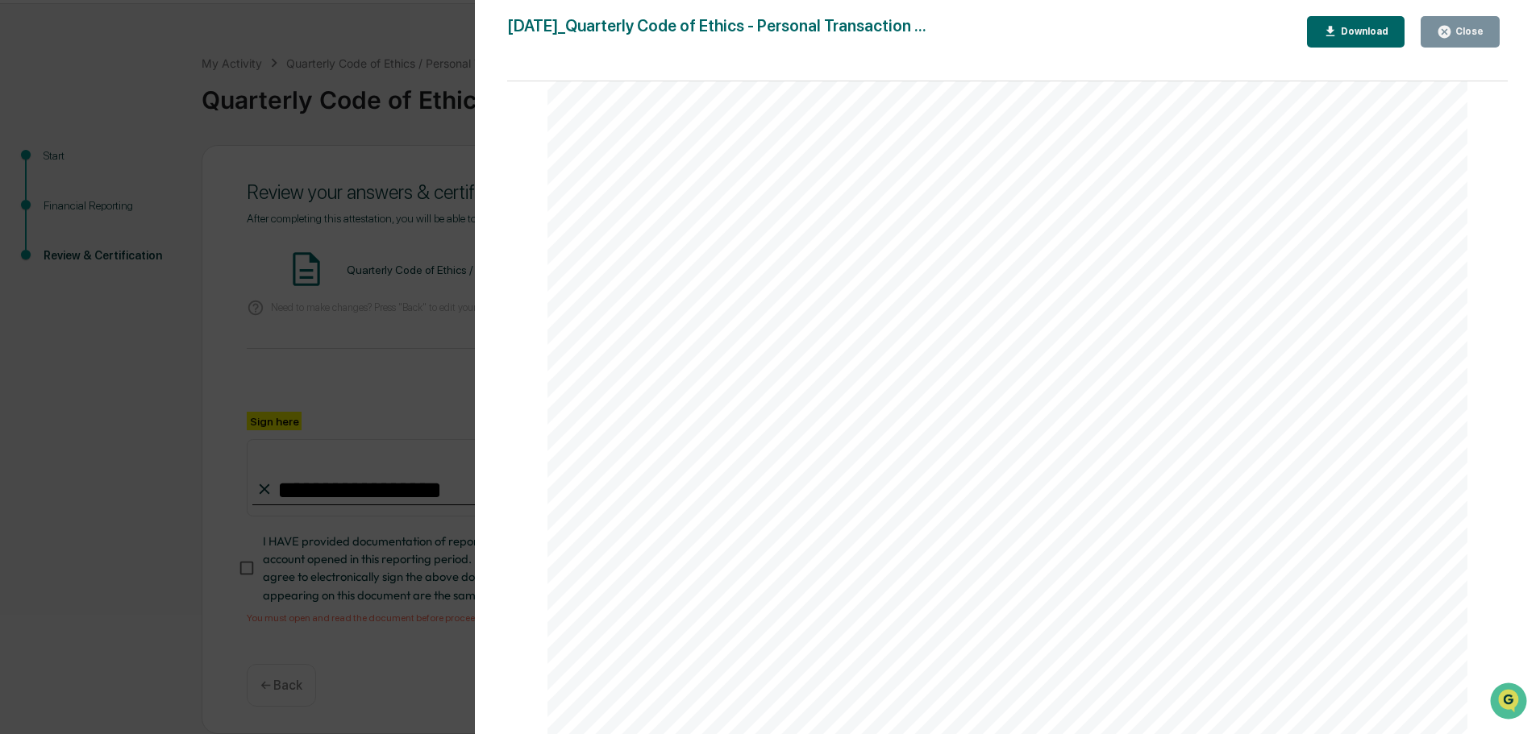
click at [1446, 35] on icon "button" at bounding box center [1444, 32] width 12 height 12
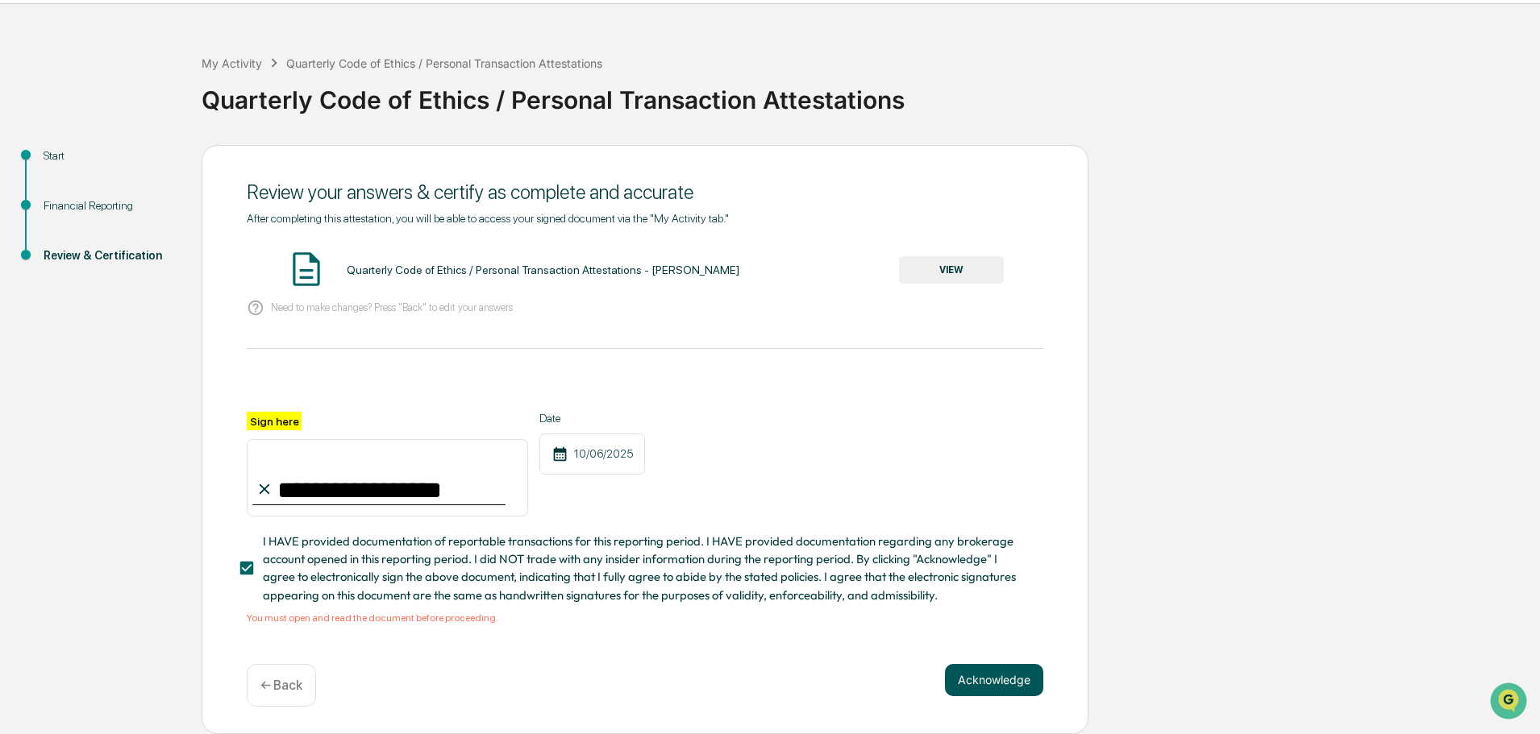
click at [987, 680] on button "Acknowledge" at bounding box center [994, 680] width 98 height 32
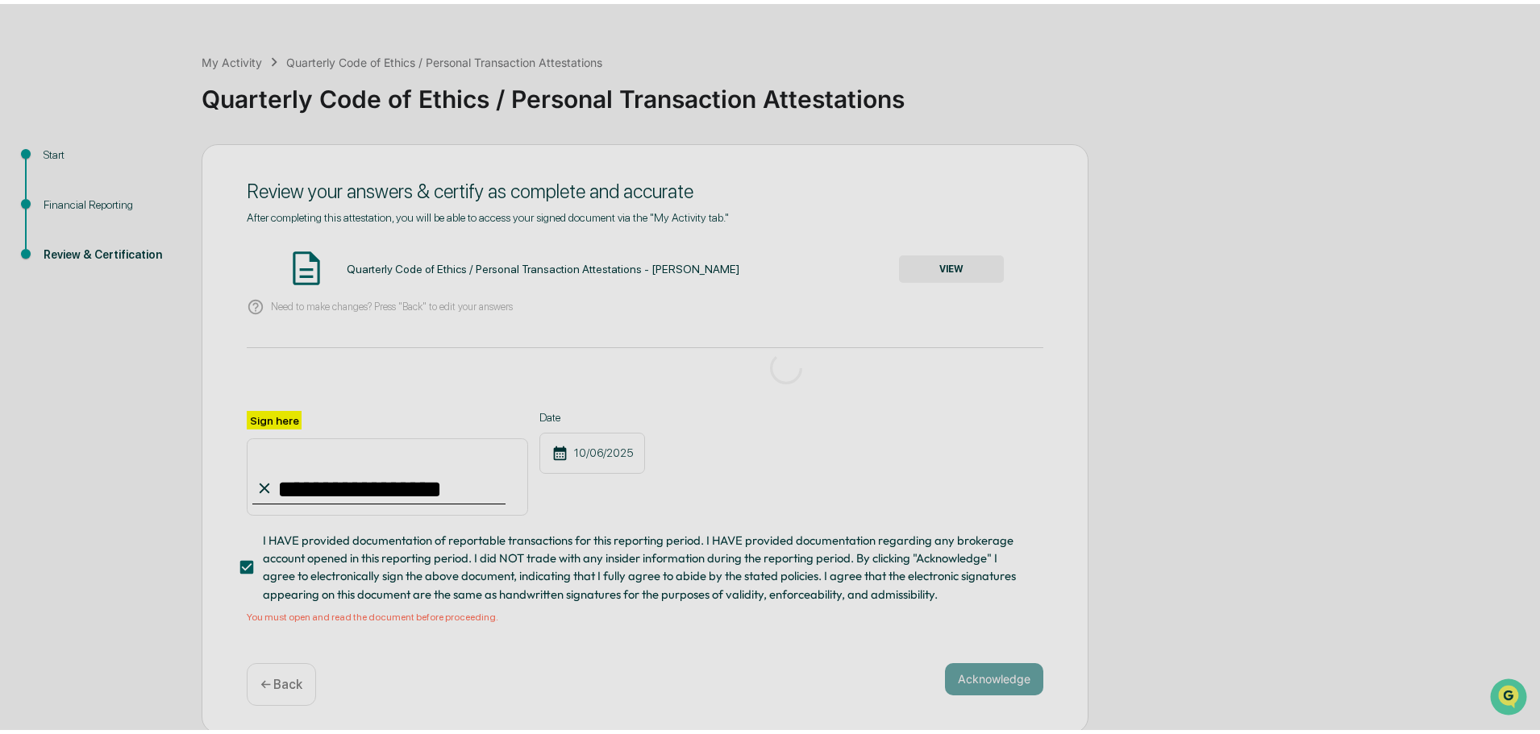
scroll to position [0, 0]
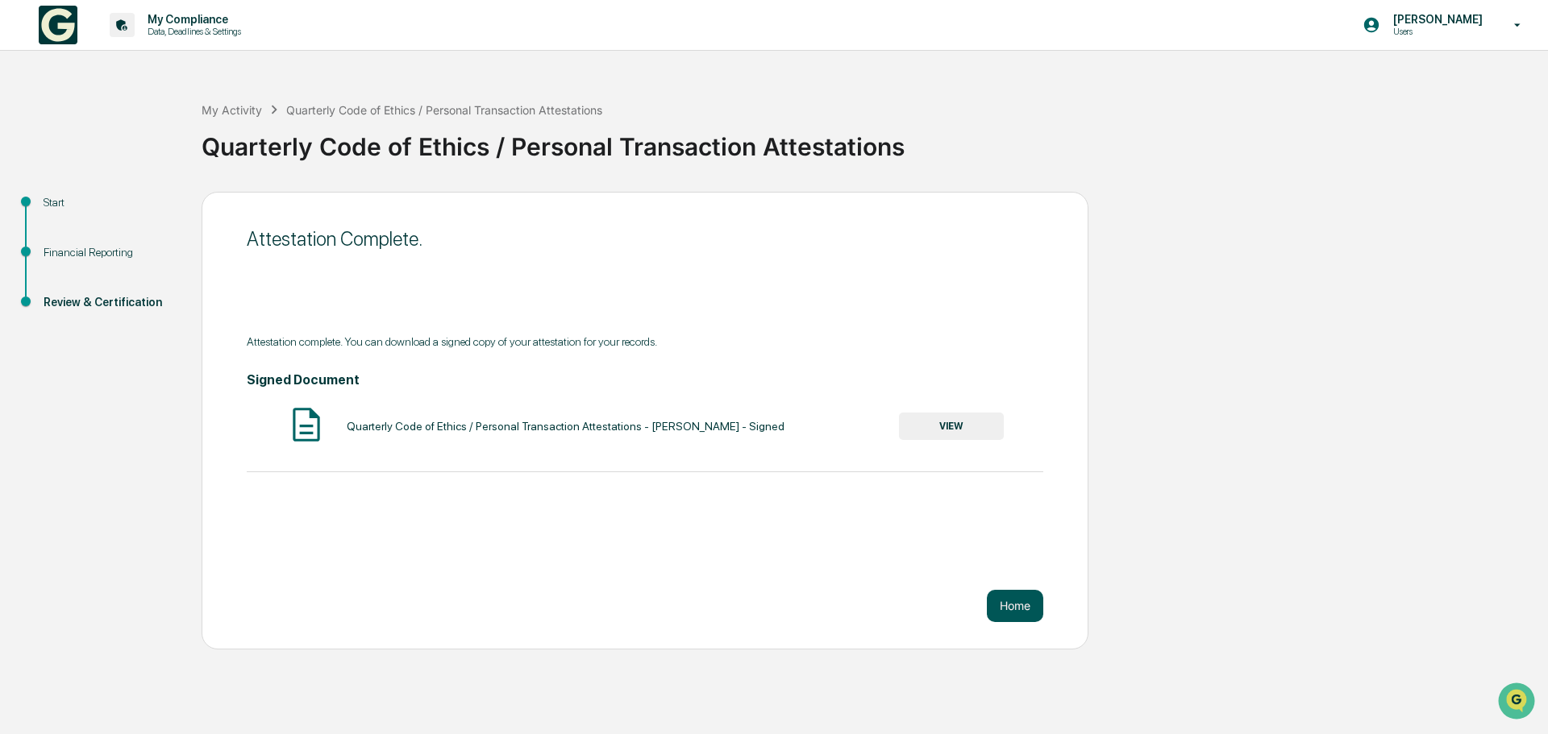
click at [1006, 603] on button "Home" at bounding box center [1015, 606] width 56 height 32
